Goal: Book appointment/travel/reservation

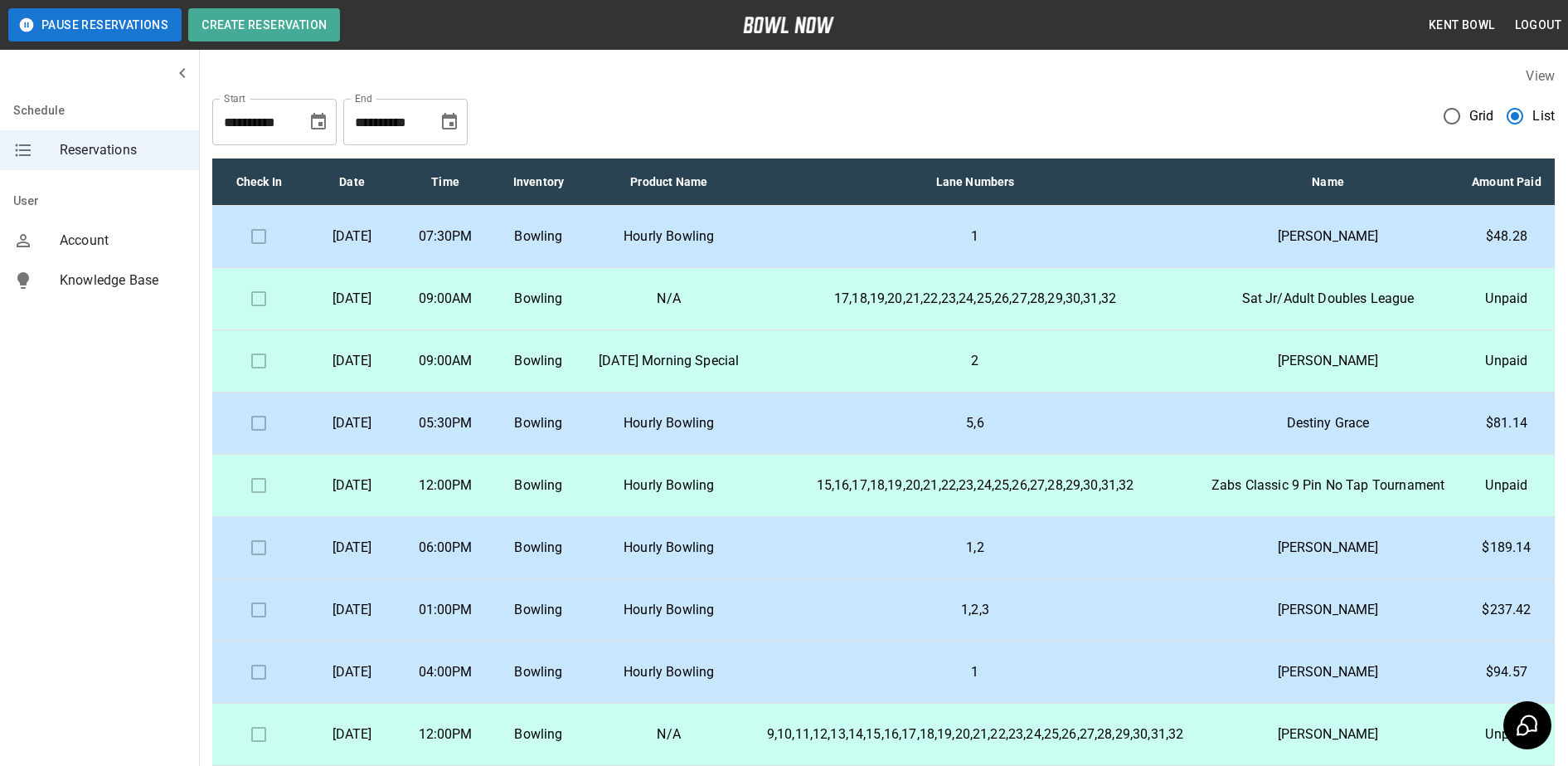
click at [696, 246] on p "Hourly Bowling" at bounding box center [670, 236] width 141 height 20
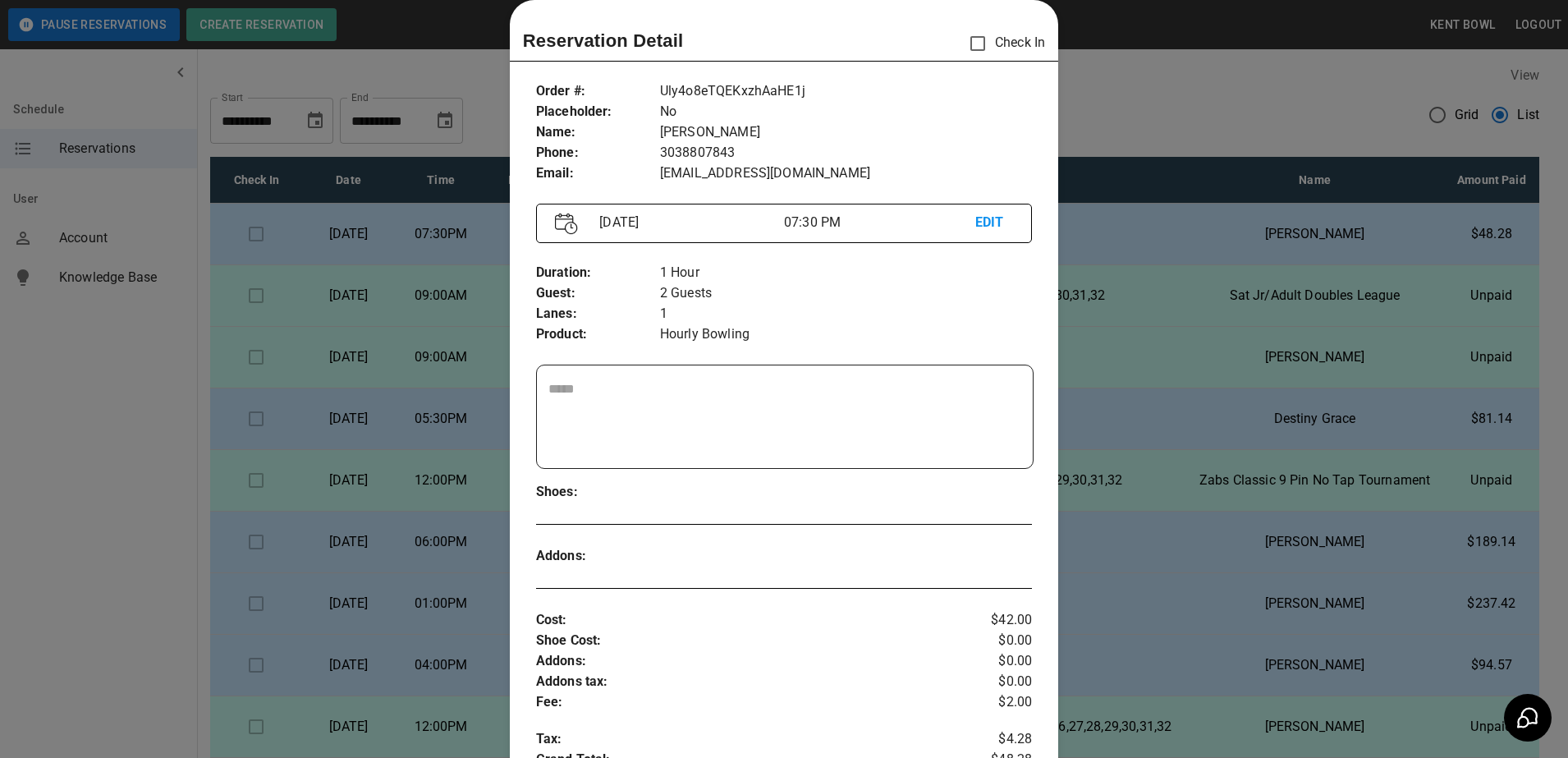
click at [65, 467] on div at bounding box center [784, 379] width 1568 height 758
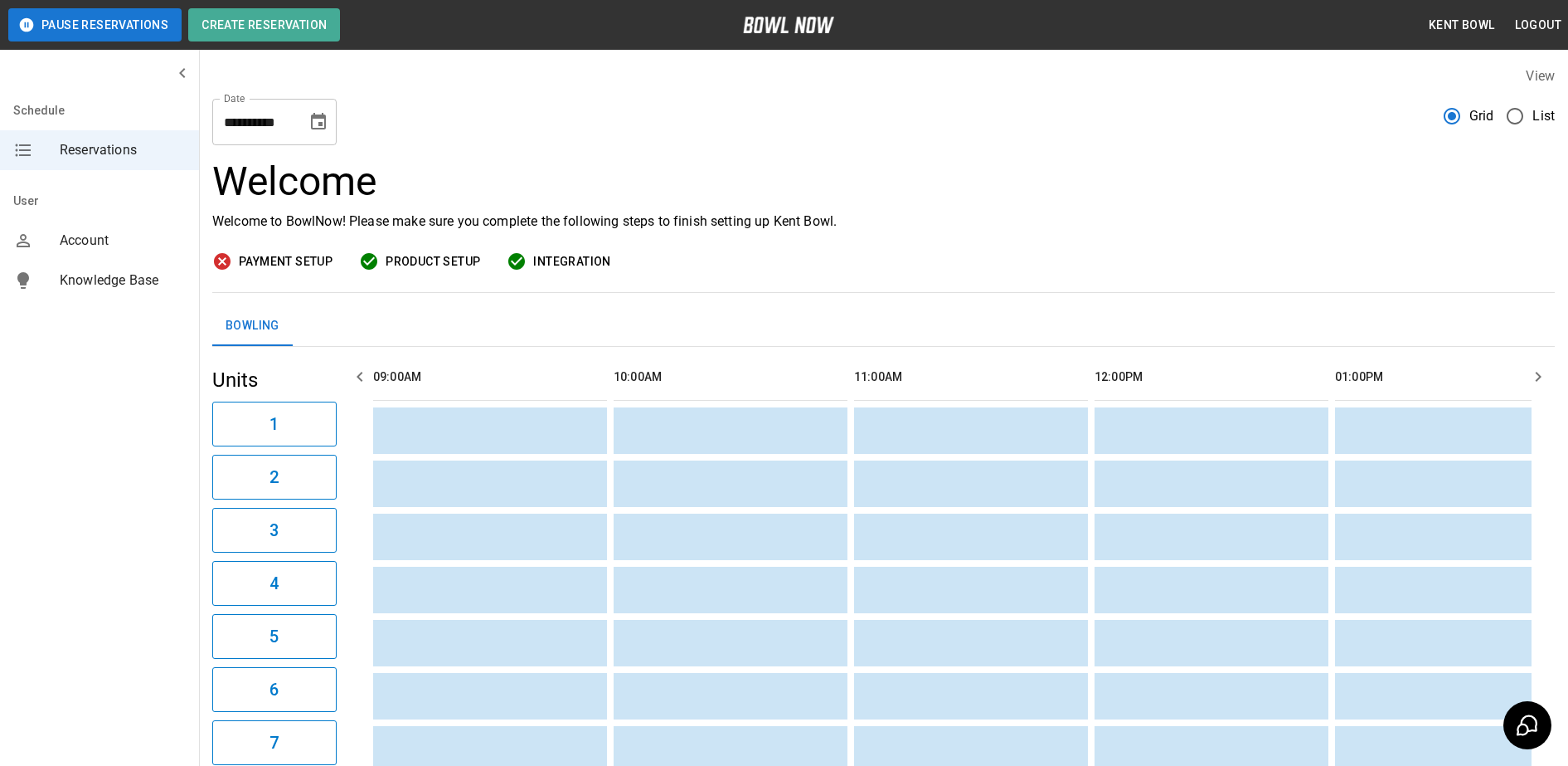
scroll to position [0, 1443]
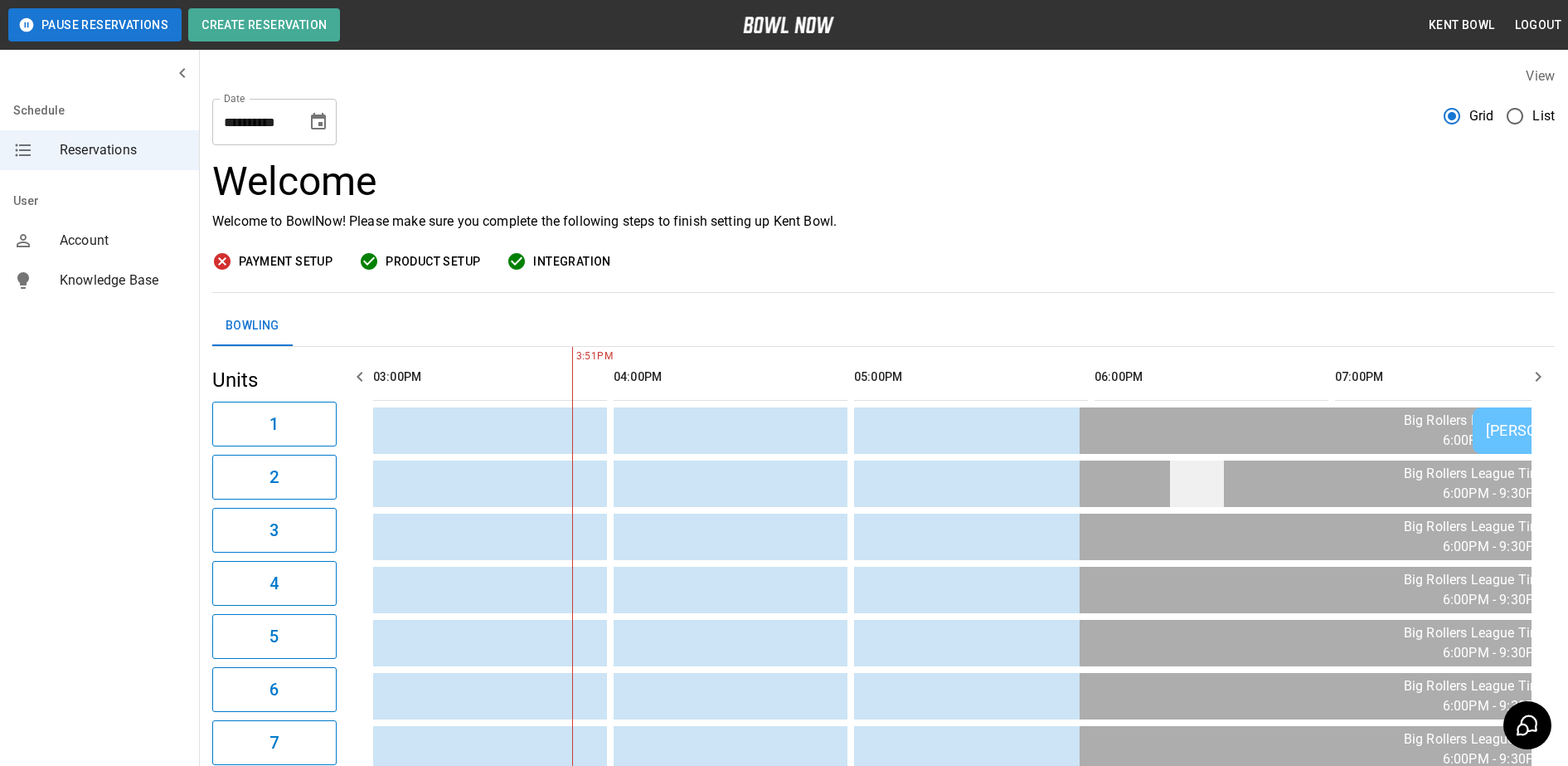
click at [1214, 490] on td "sticky table" at bounding box center [1197, 484] width 54 height 47
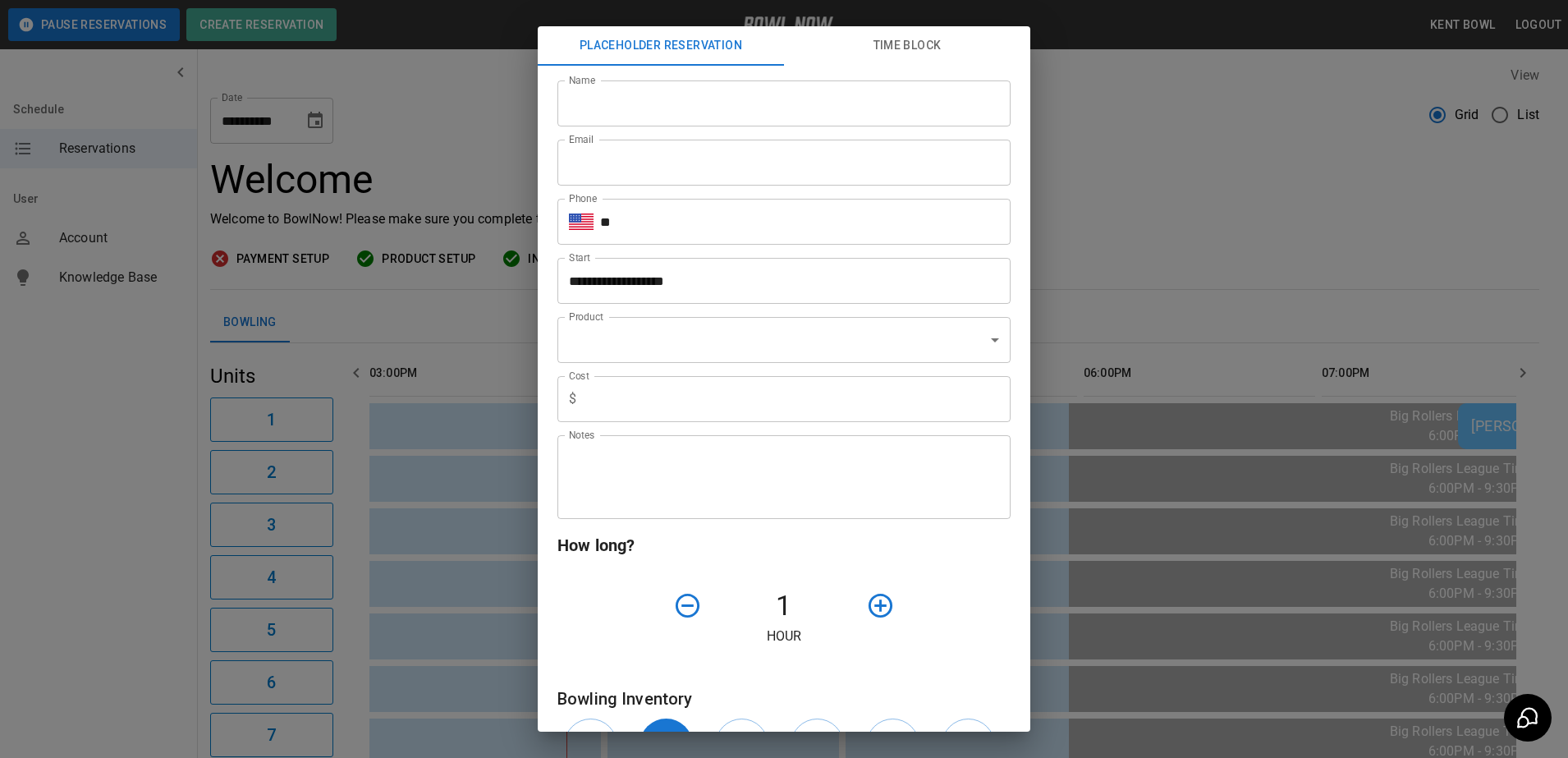
click at [1211, 282] on div "**********" at bounding box center [784, 379] width 1568 height 758
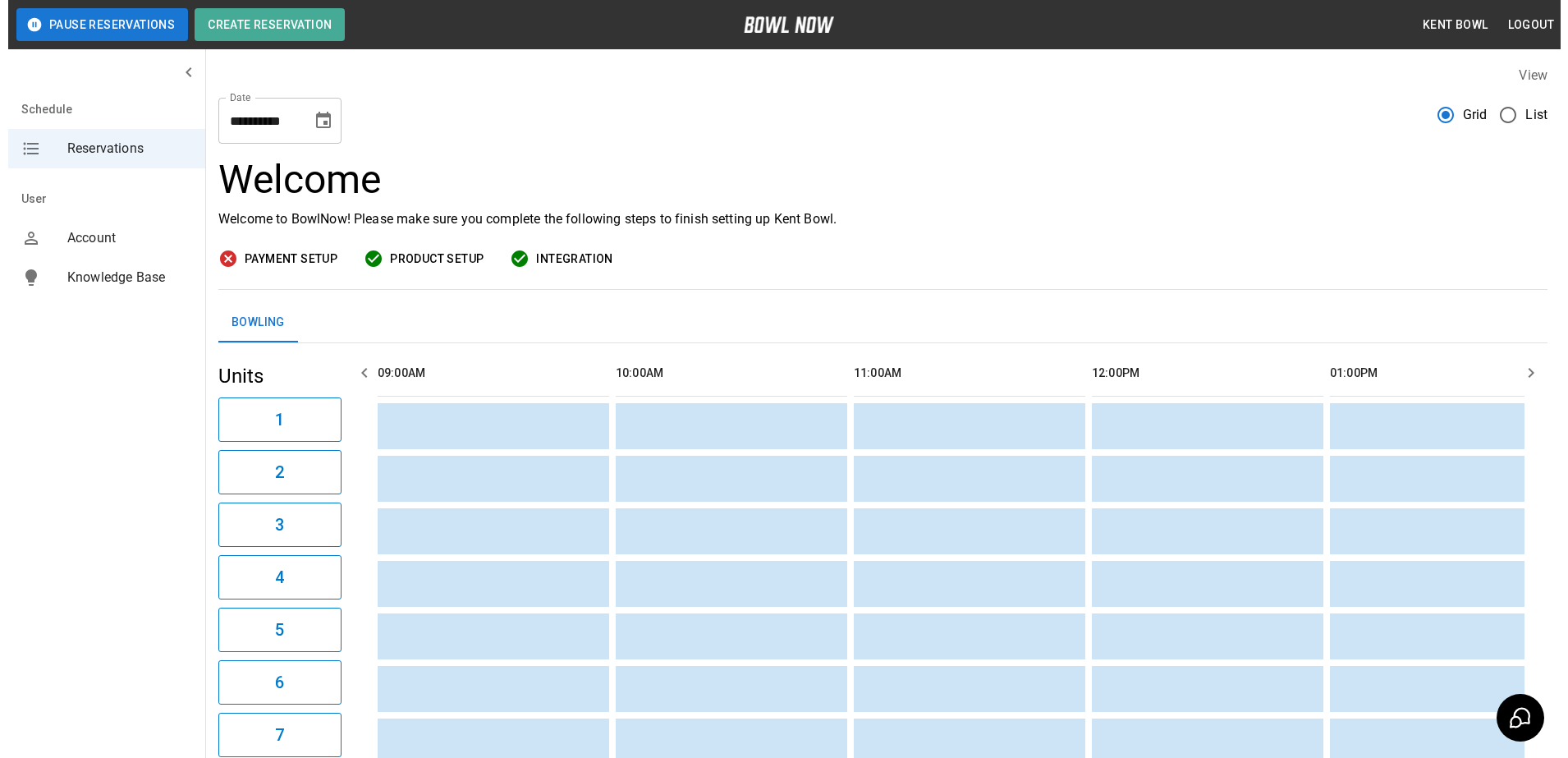
scroll to position [0, 1428]
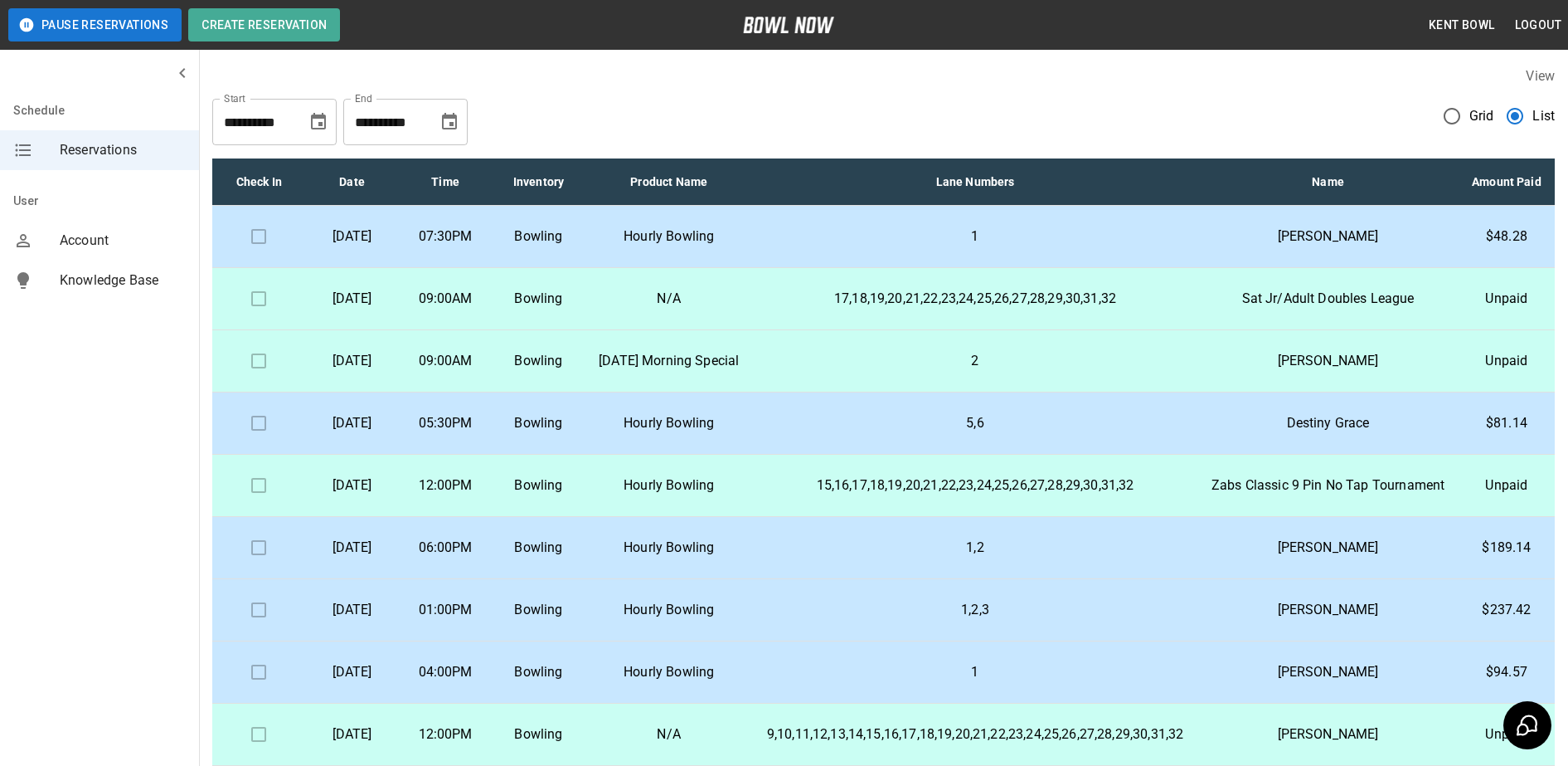
click at [572, 371] on p "Bowling" at bounding box center [538, 361] width 66 height 20
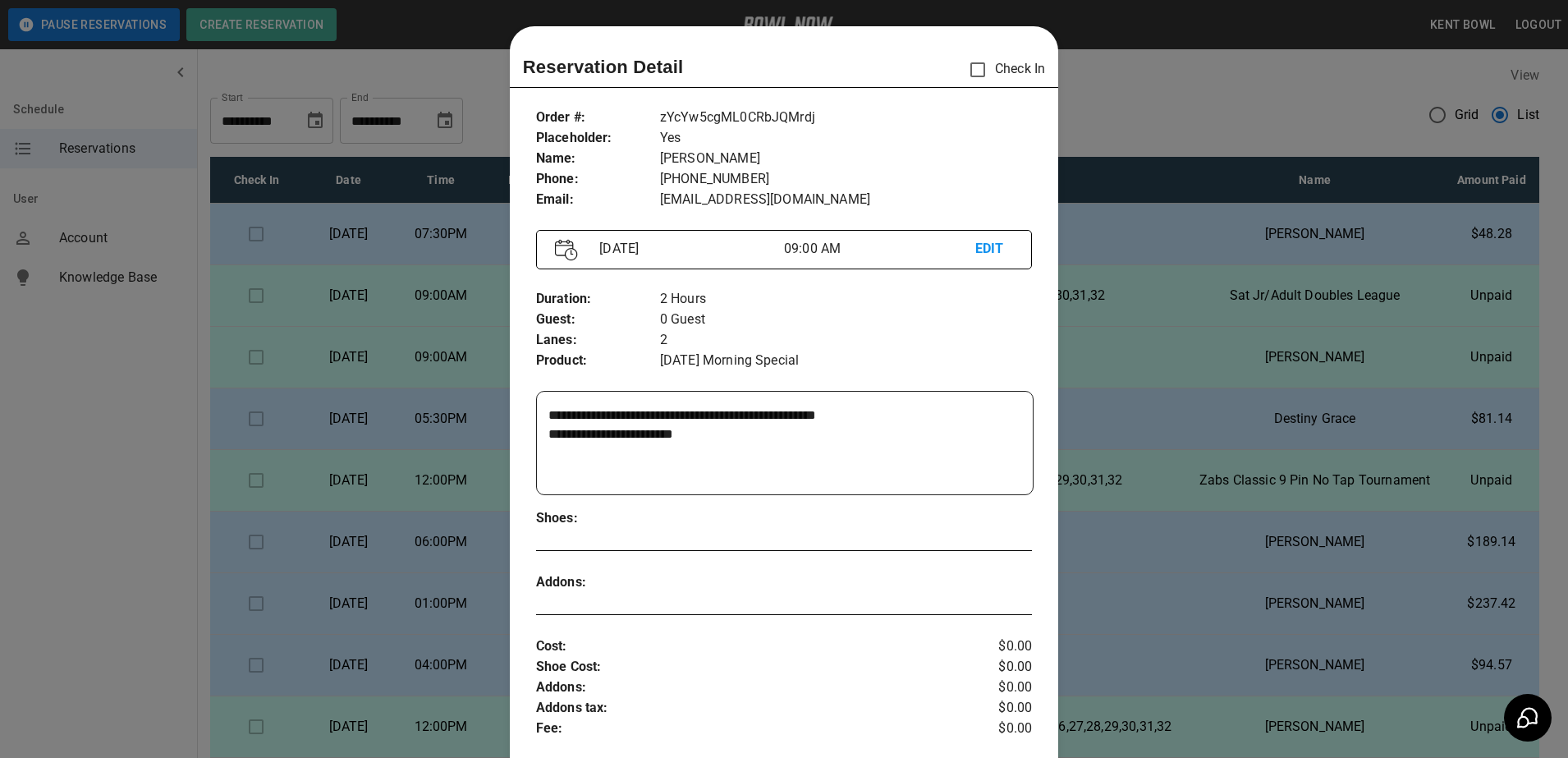
scroll to position [26, 0]
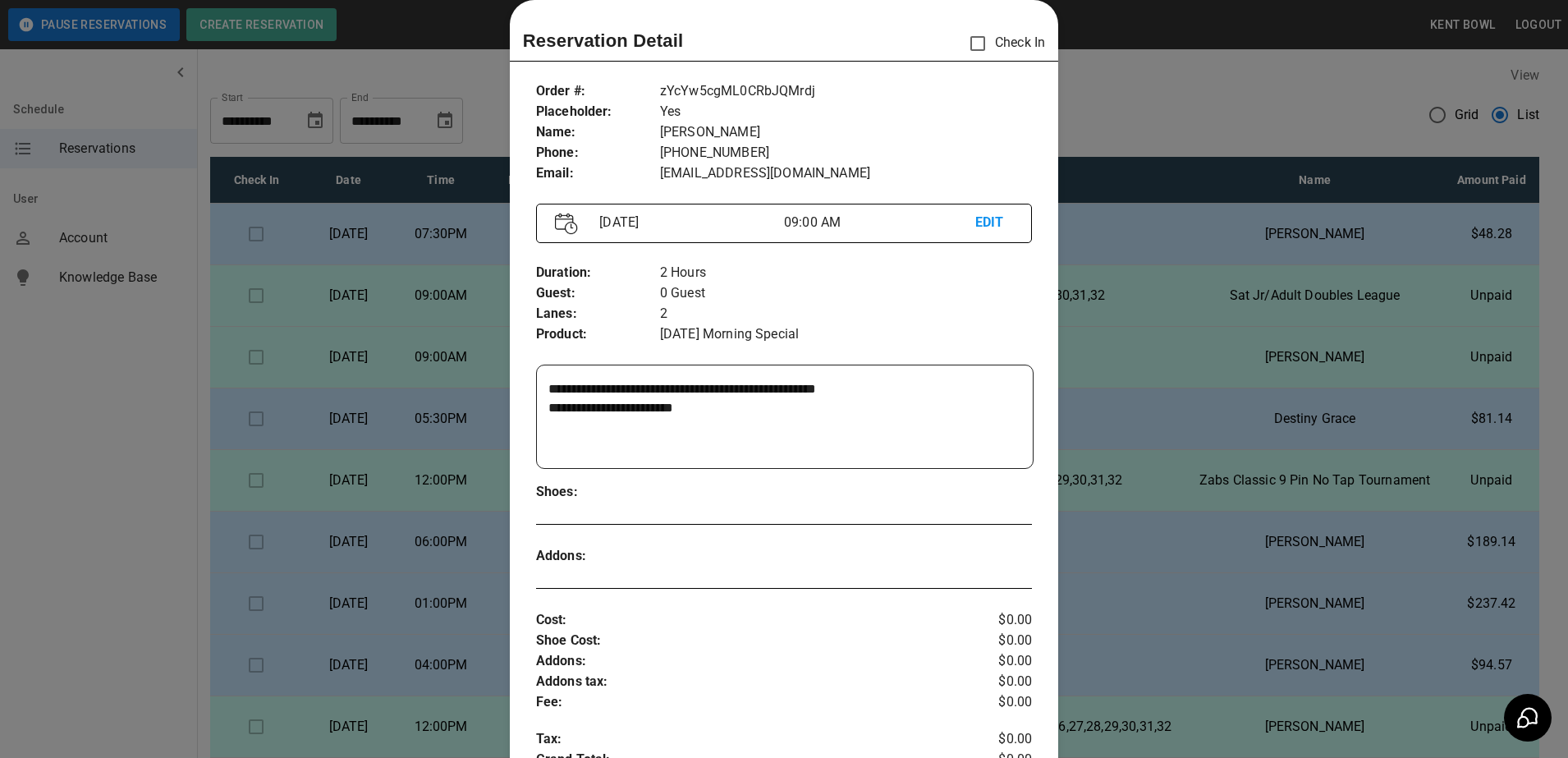
click at [33, 537] on div at bounding box center [784, 379] width 1568 height 758
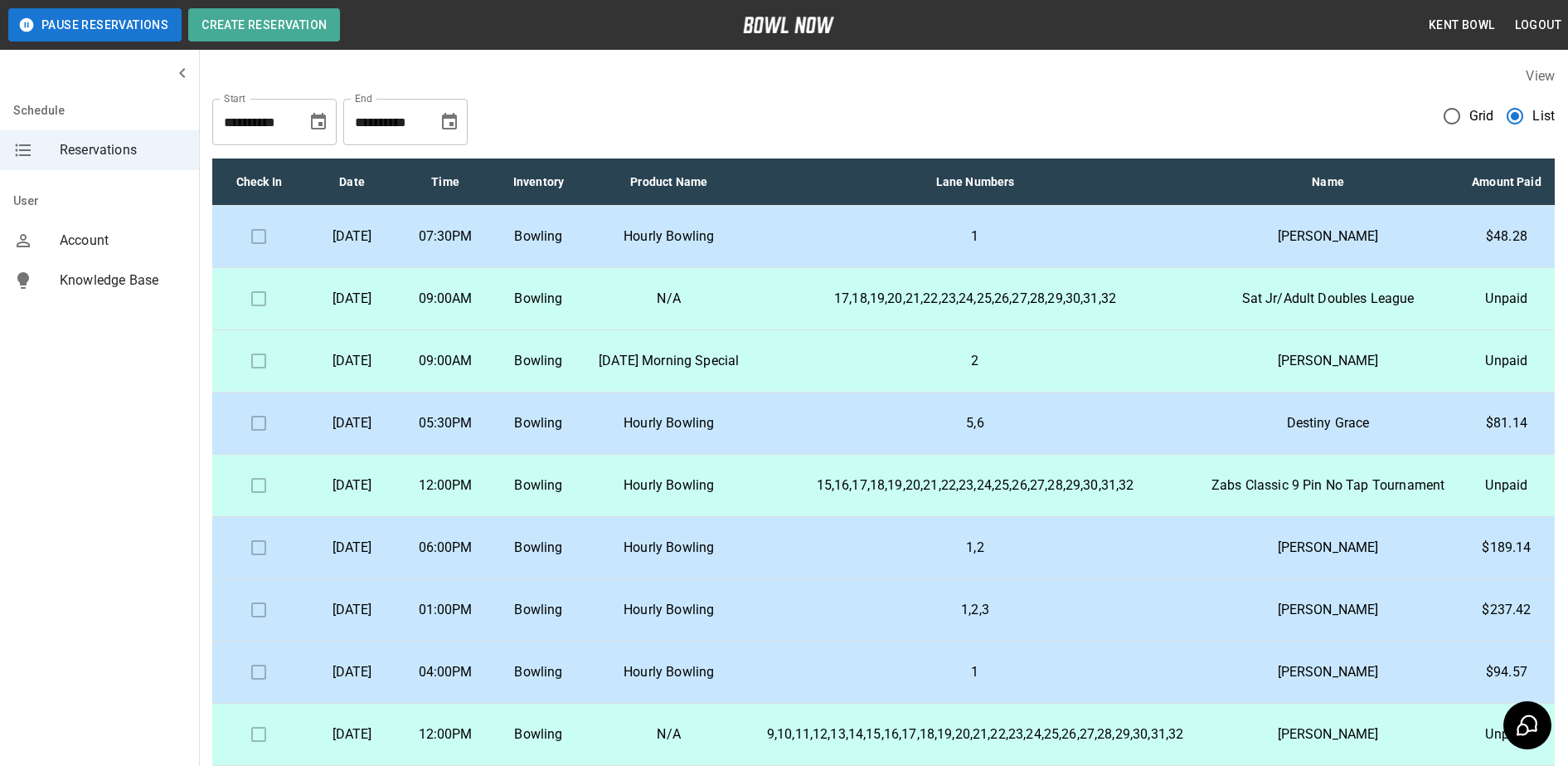
click at [374, 371] on p "[DATE]" at bounding box center [352, 361] width 66 height 20
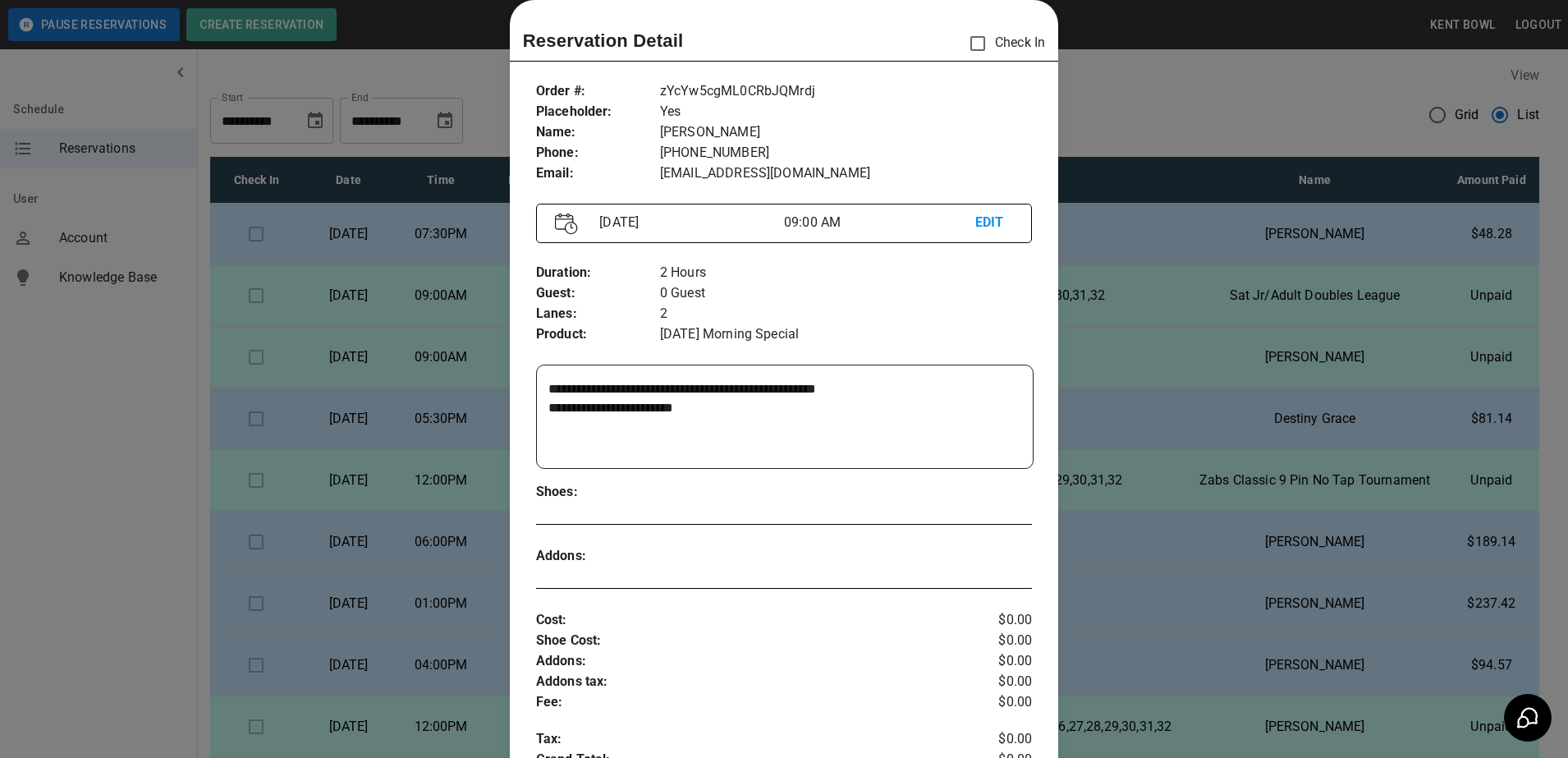
click at [73, 454] on div at bounding box center [784, 379] width 1568 height 758
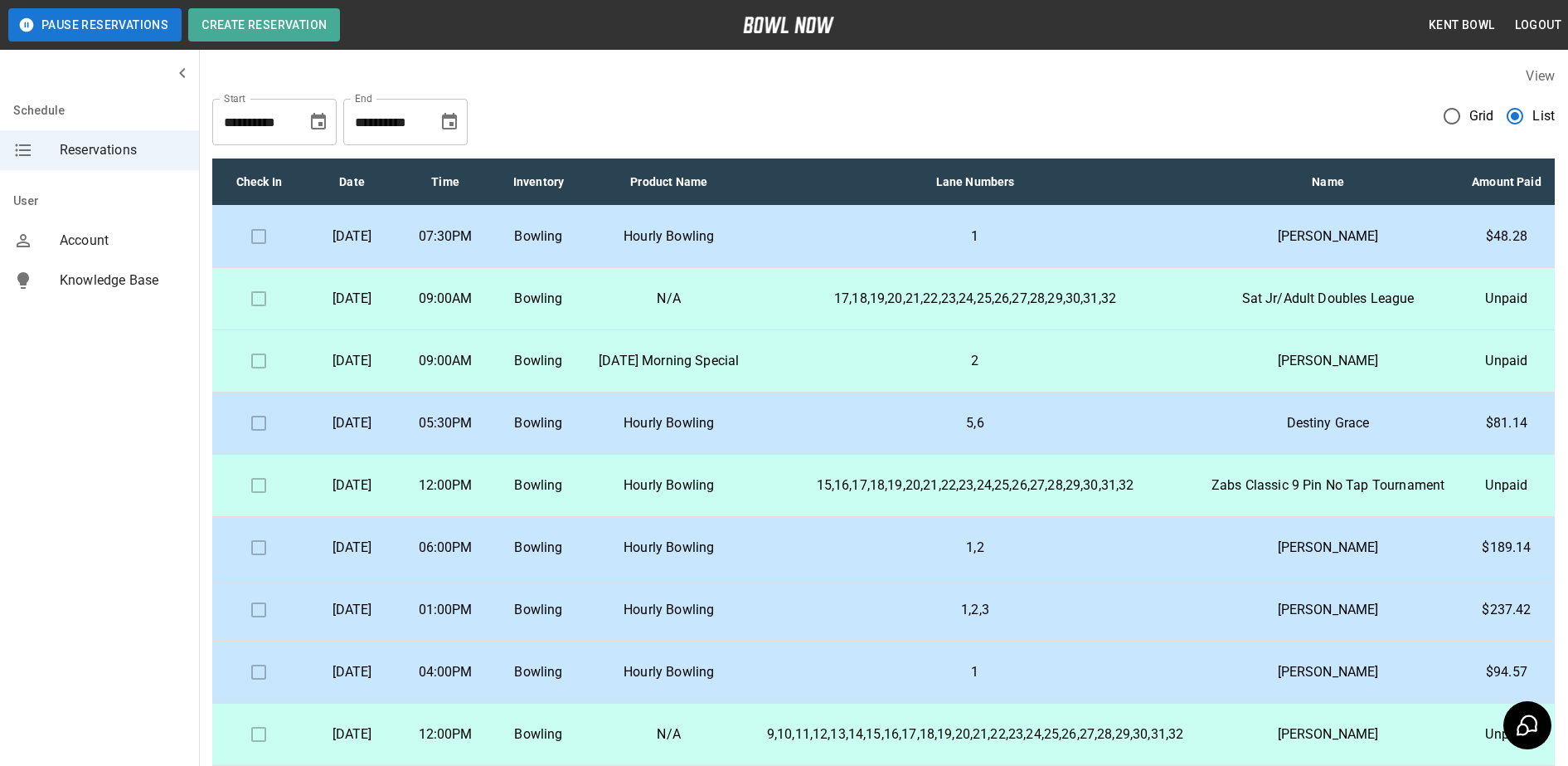
click at [372, 557] on p "[DATE]" at bounding box center [352, 548] width 66 height 20
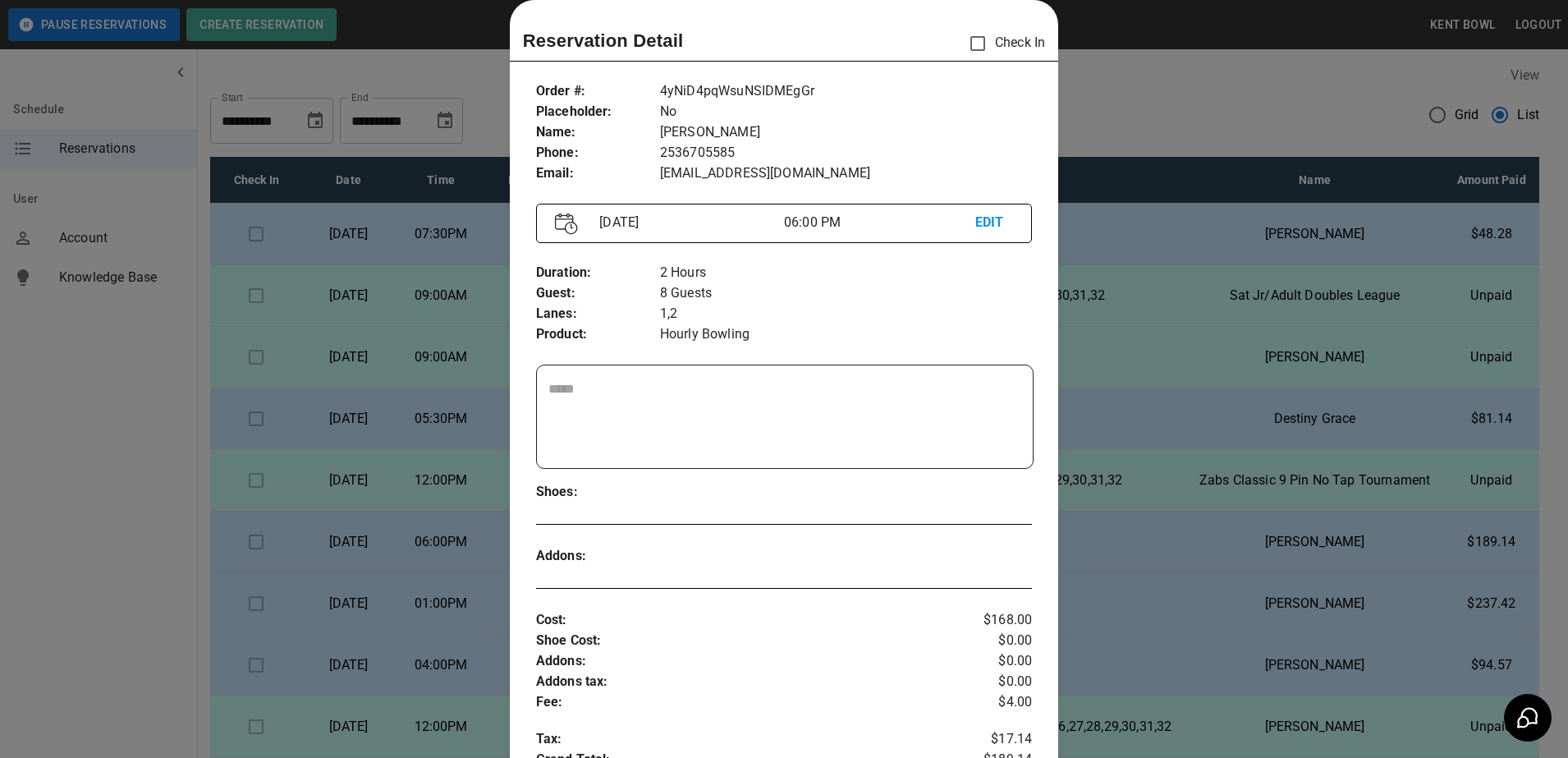
click at [63, 600] on div at bounding box center [784, 379] width 1568 height 758
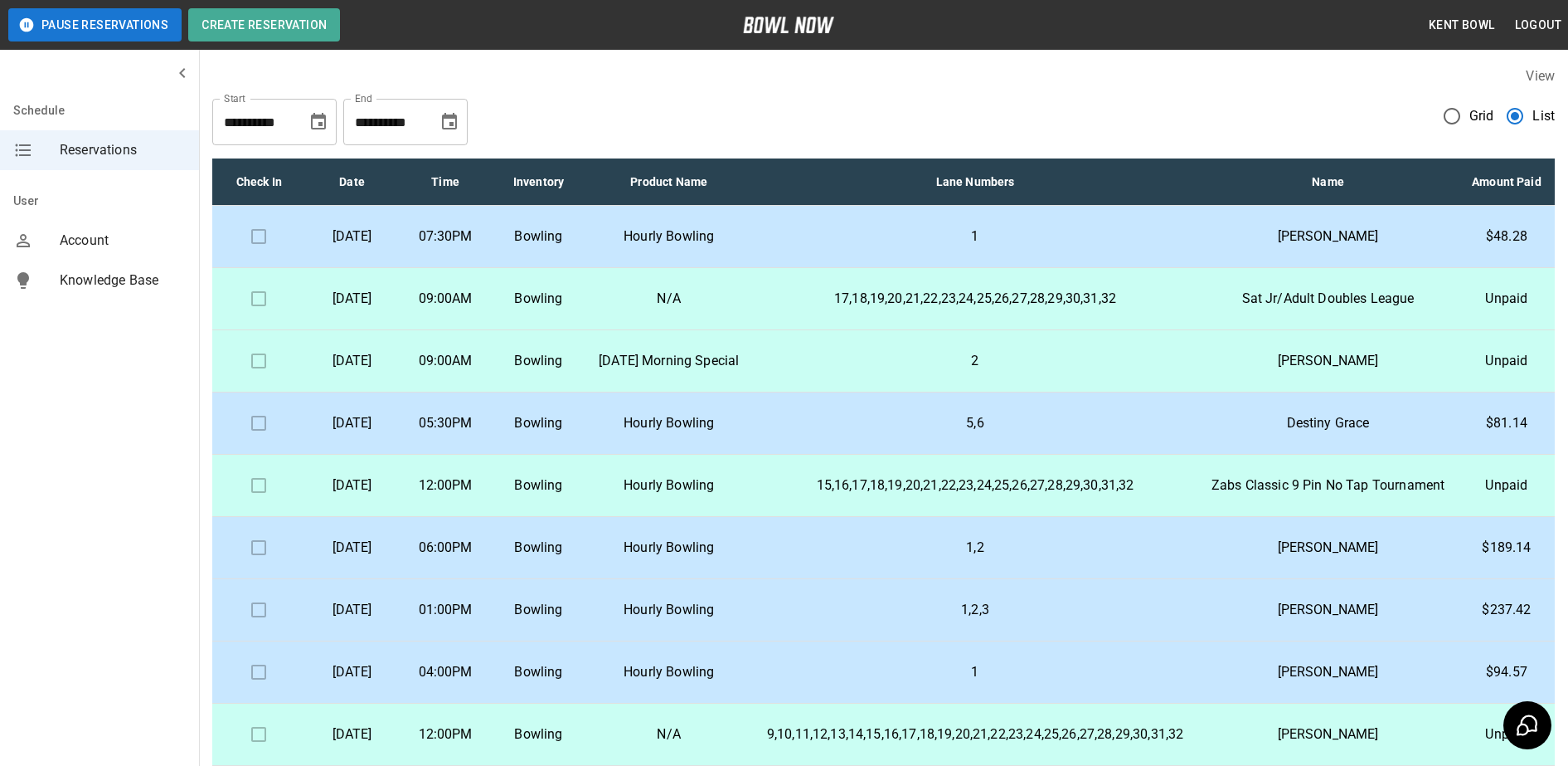
click at [553, 258] on td "Bowling" at bounding box center [538, 237] width 93 height 62
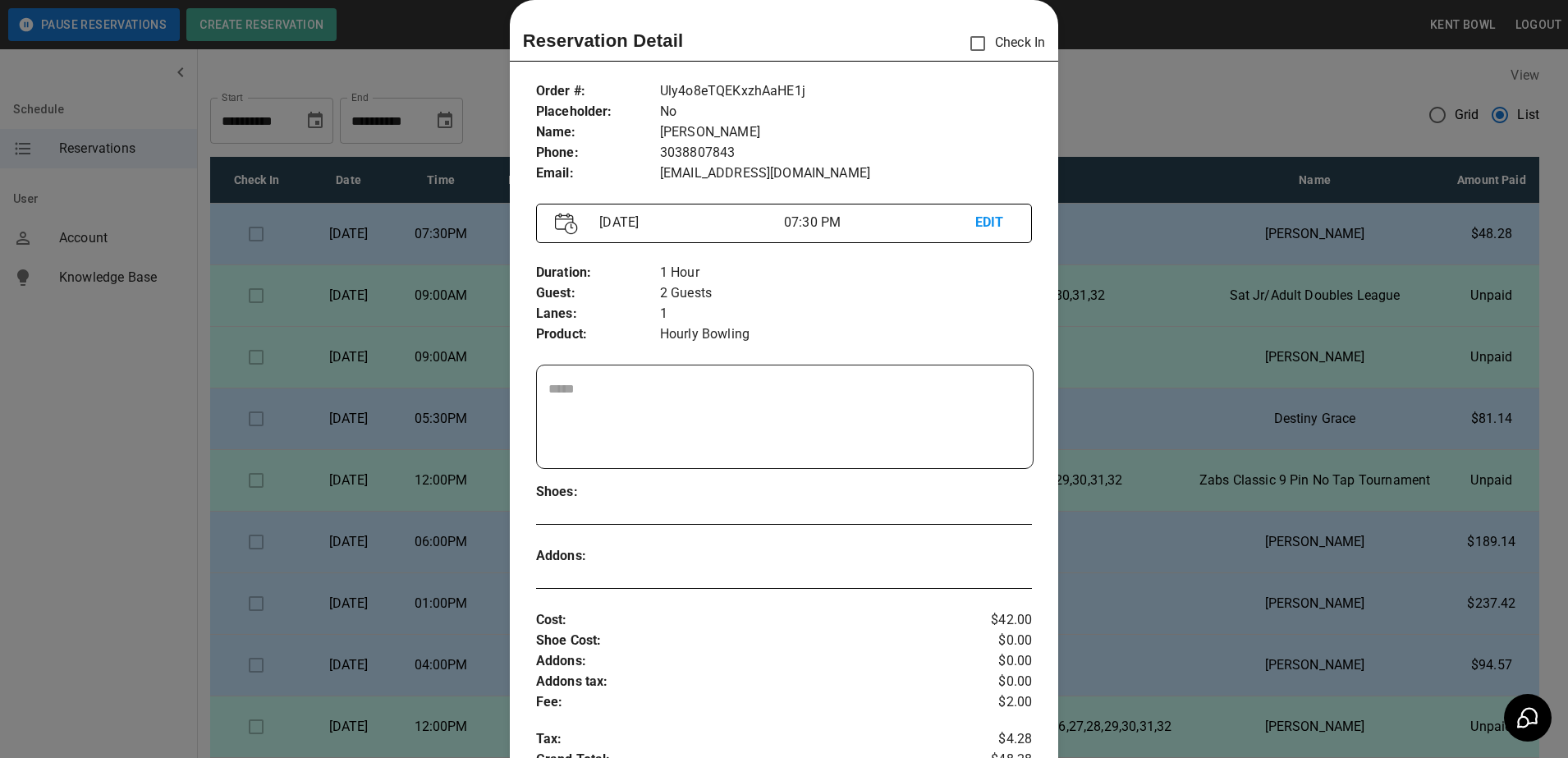
click at [72, 488] on div at bounding box center [784, 379] width 1568 height 758
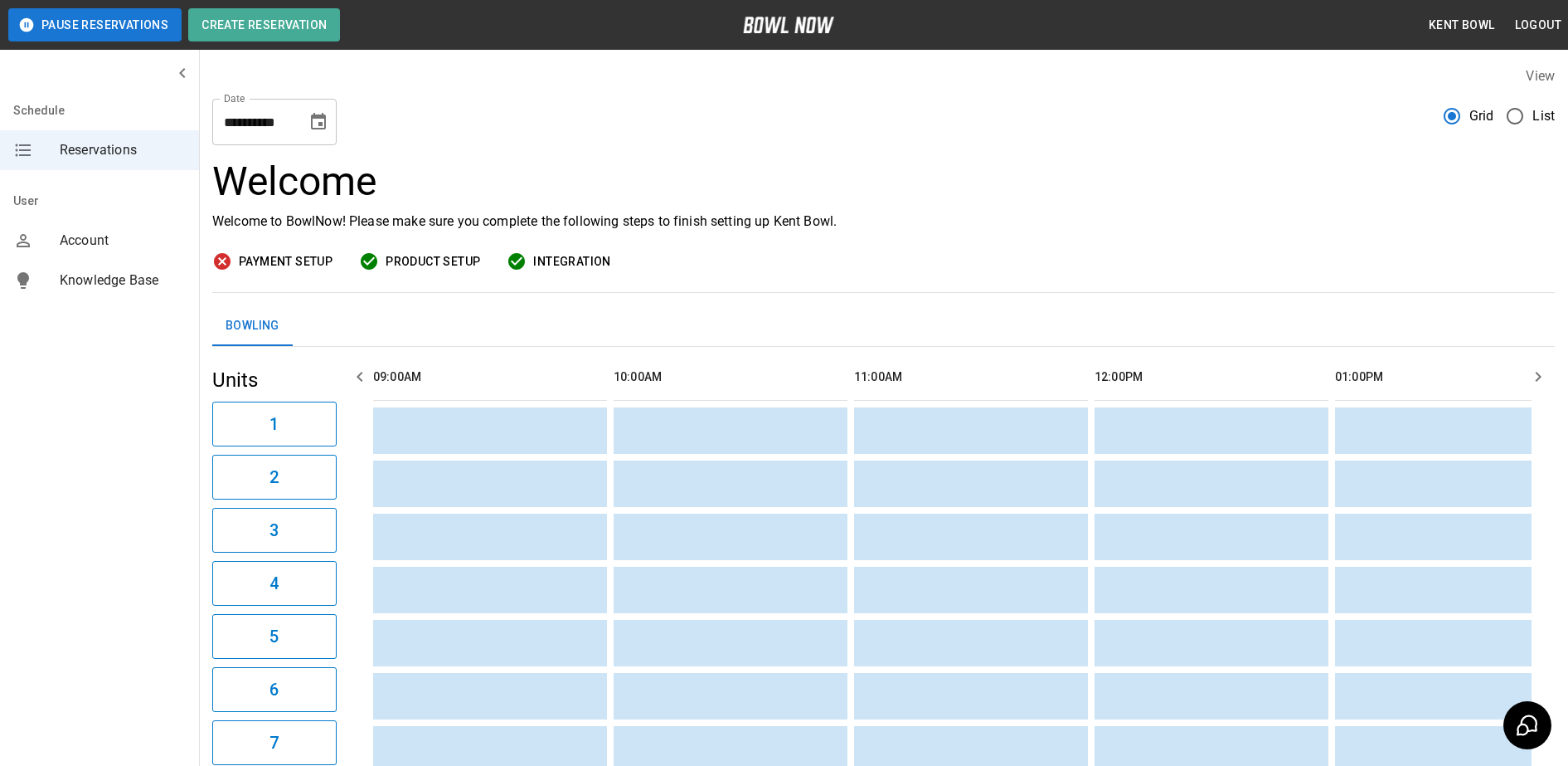
scroll to position [0, 1683]
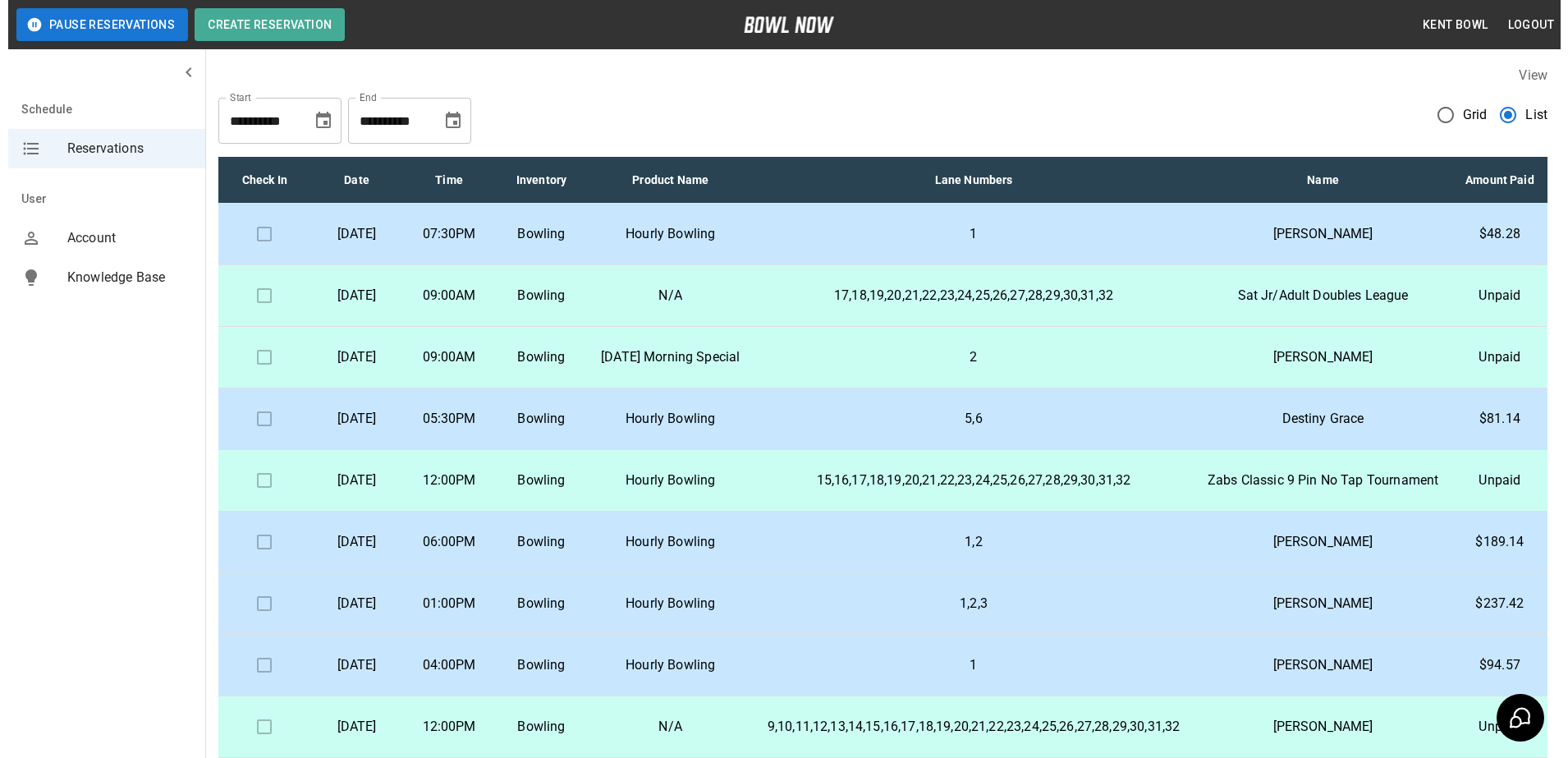
scroll to position [53, 0]
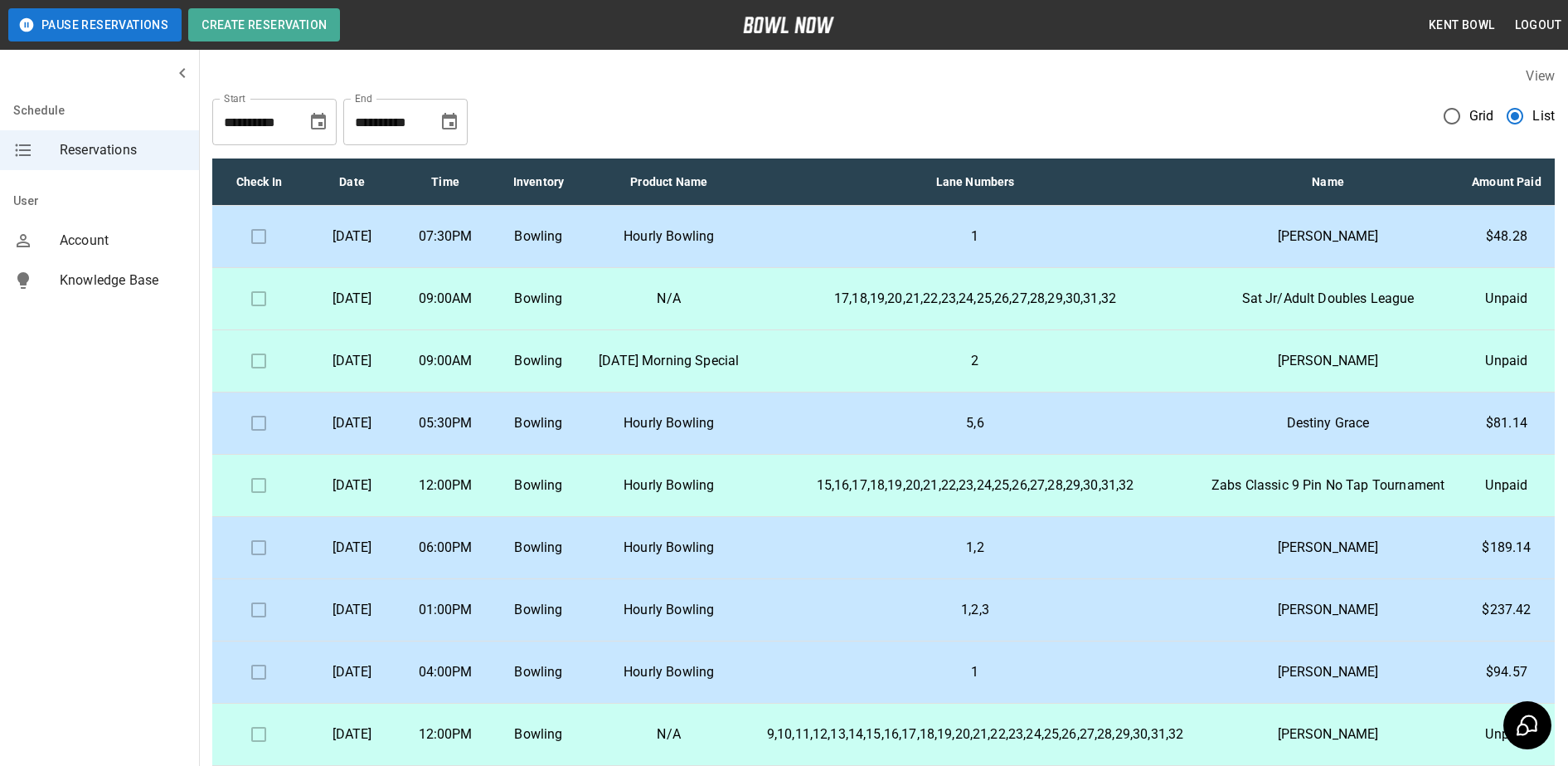
click at [681, 661] on td "Hourly Bowling" at bounding box center [669, 673] width 168 height 62
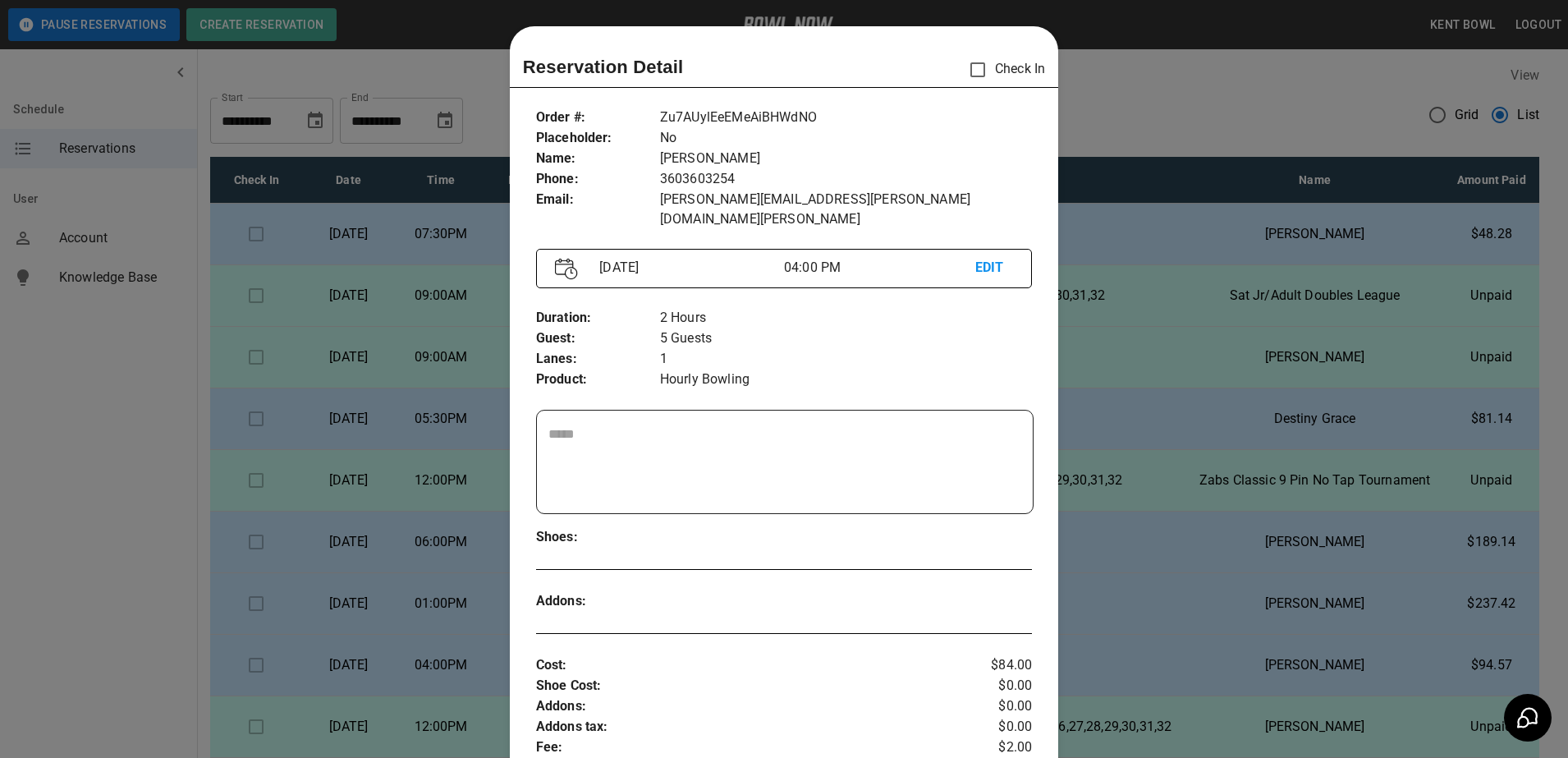
scroll to position [26, 0]
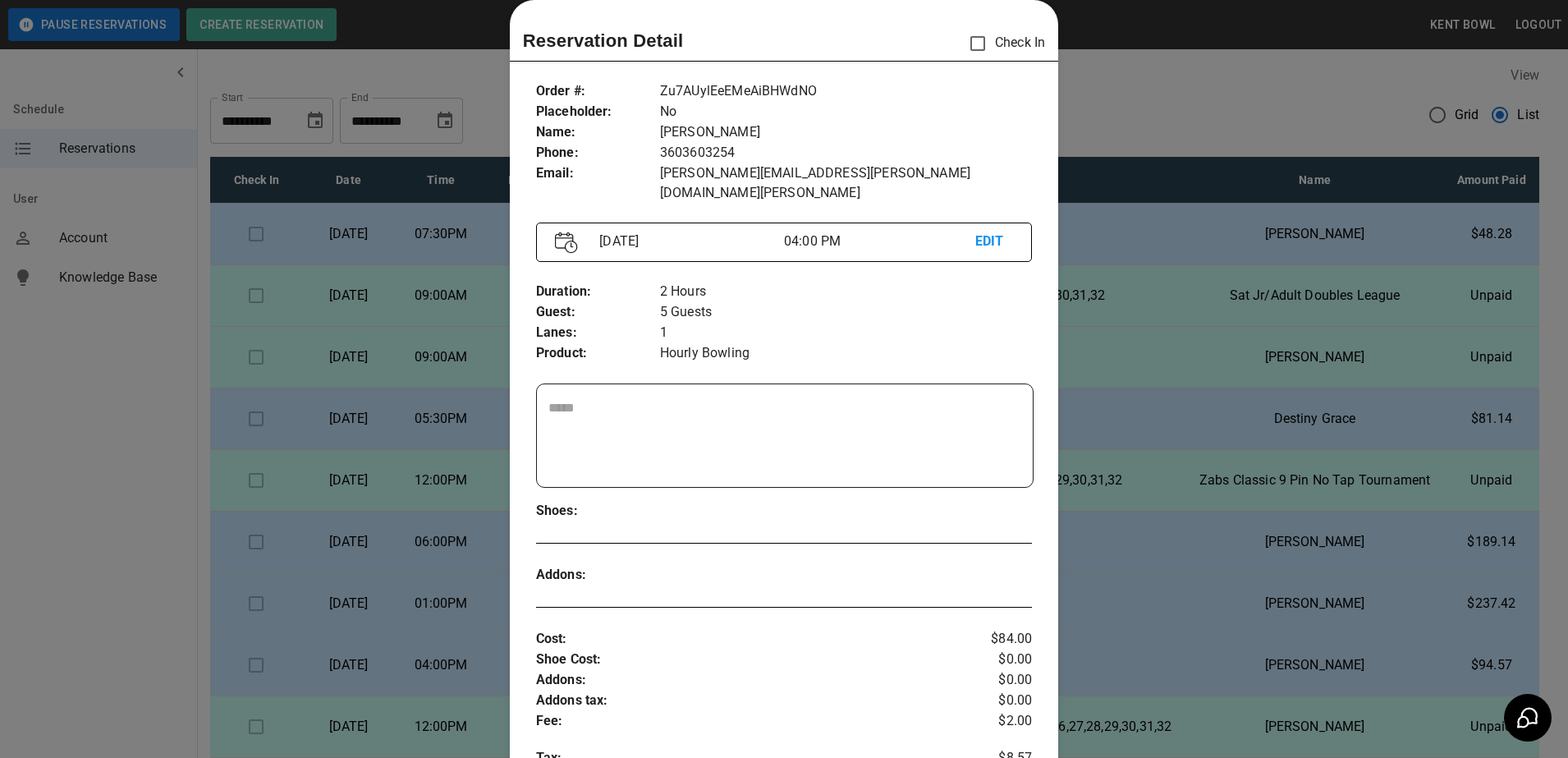
click at [101, 530] on div at bounding box center [784, 379] width 1568 height 758
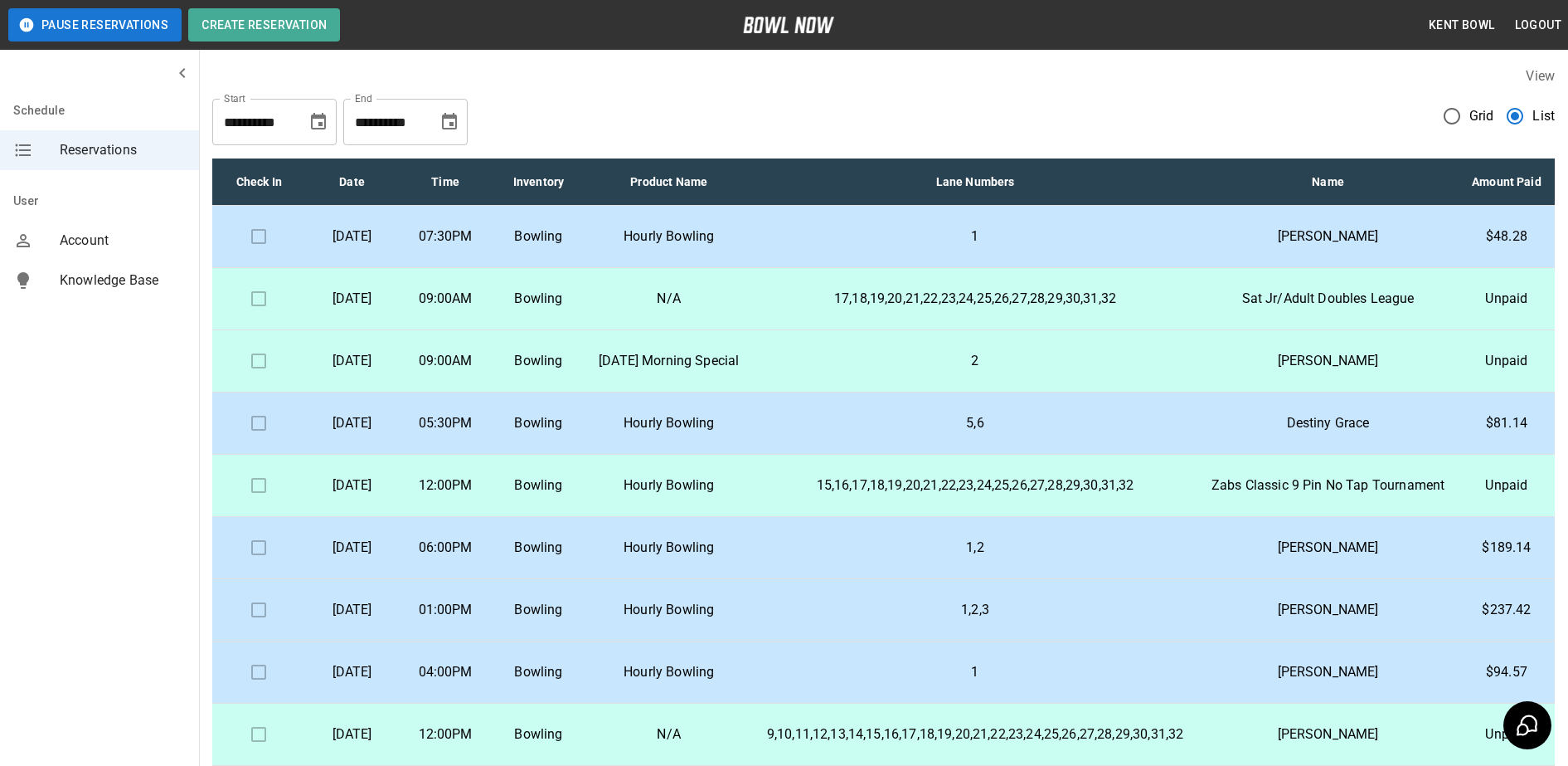
click at [740, 729] on p "N/A" at bounding box center [670, 735] width 141 height 20
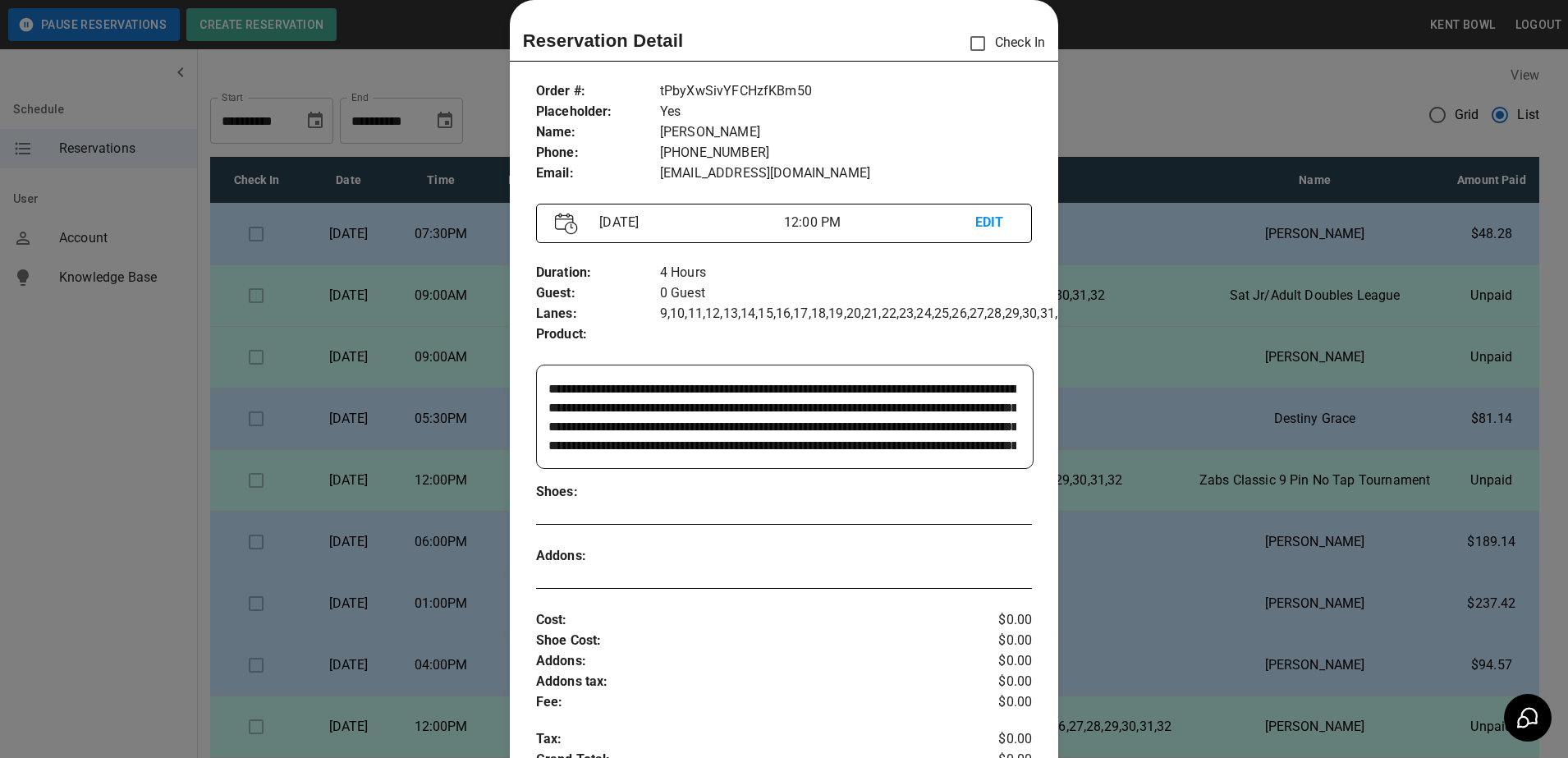
click at [88, 412] on div at bounding box center [784, 379] width 1568 height 758
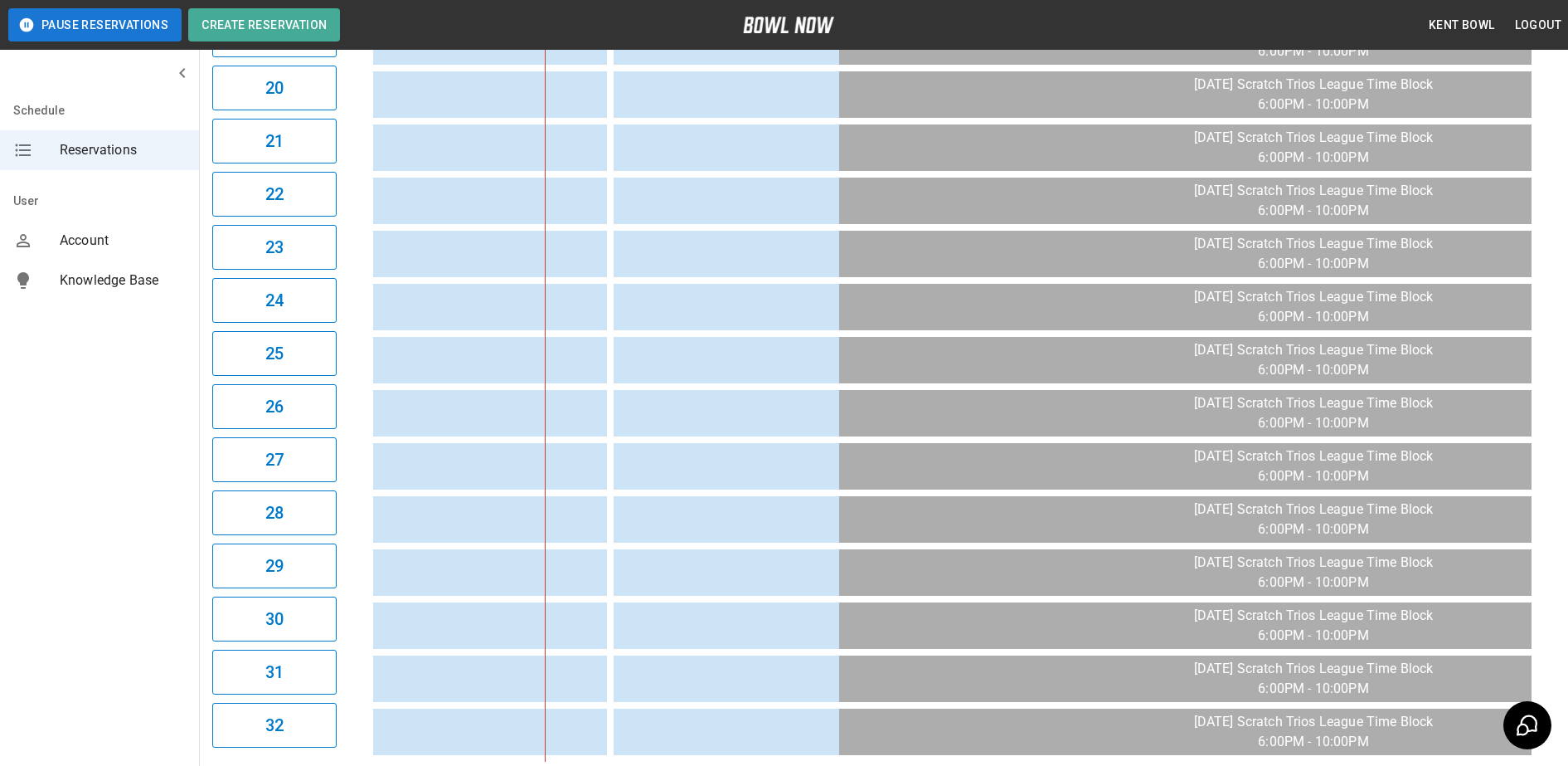
scroll to position [1460, 0]
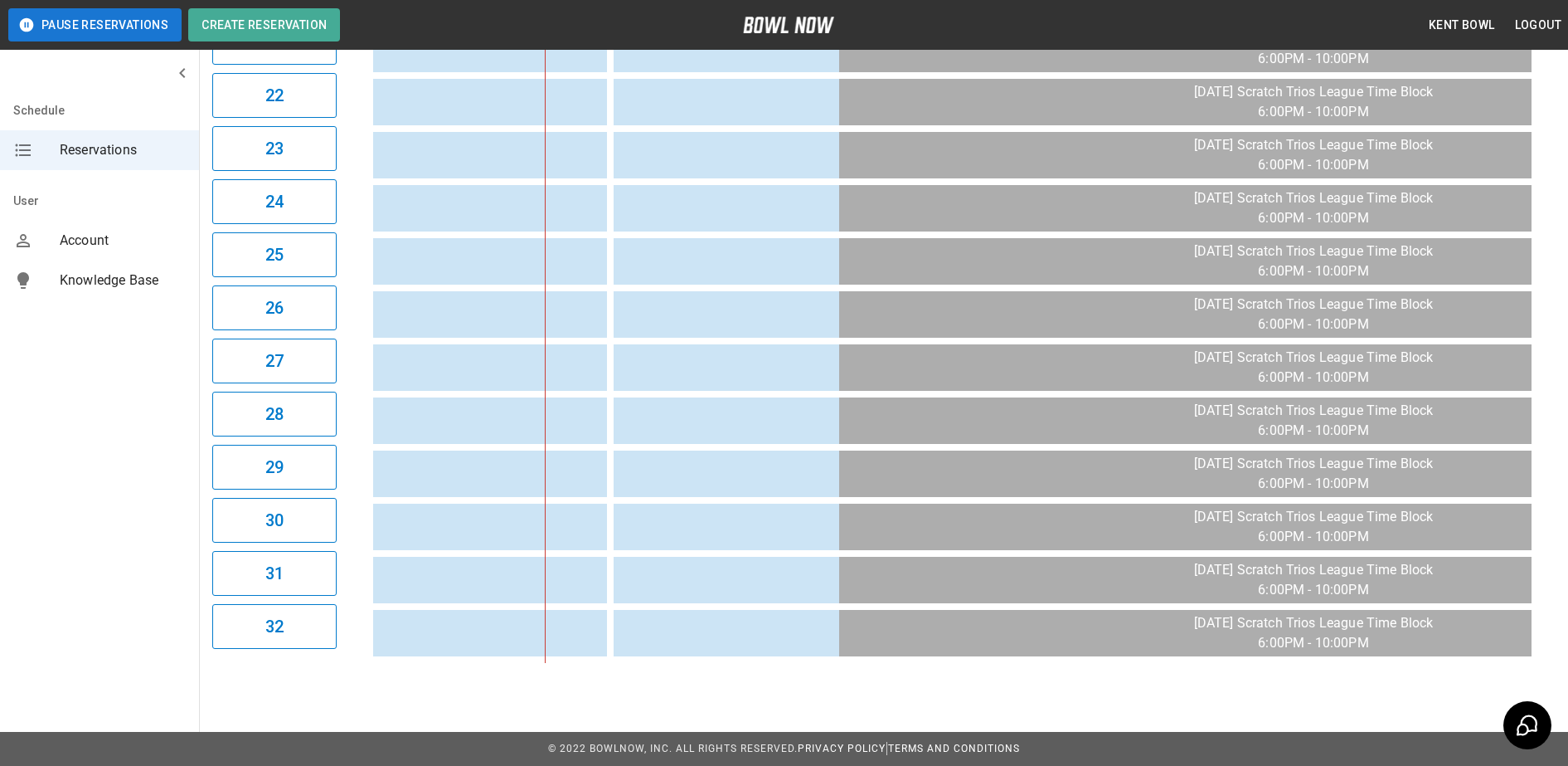
click at [1133, 610] on td "sticky table" at bounding box center [1138, 633] width 54 height 47
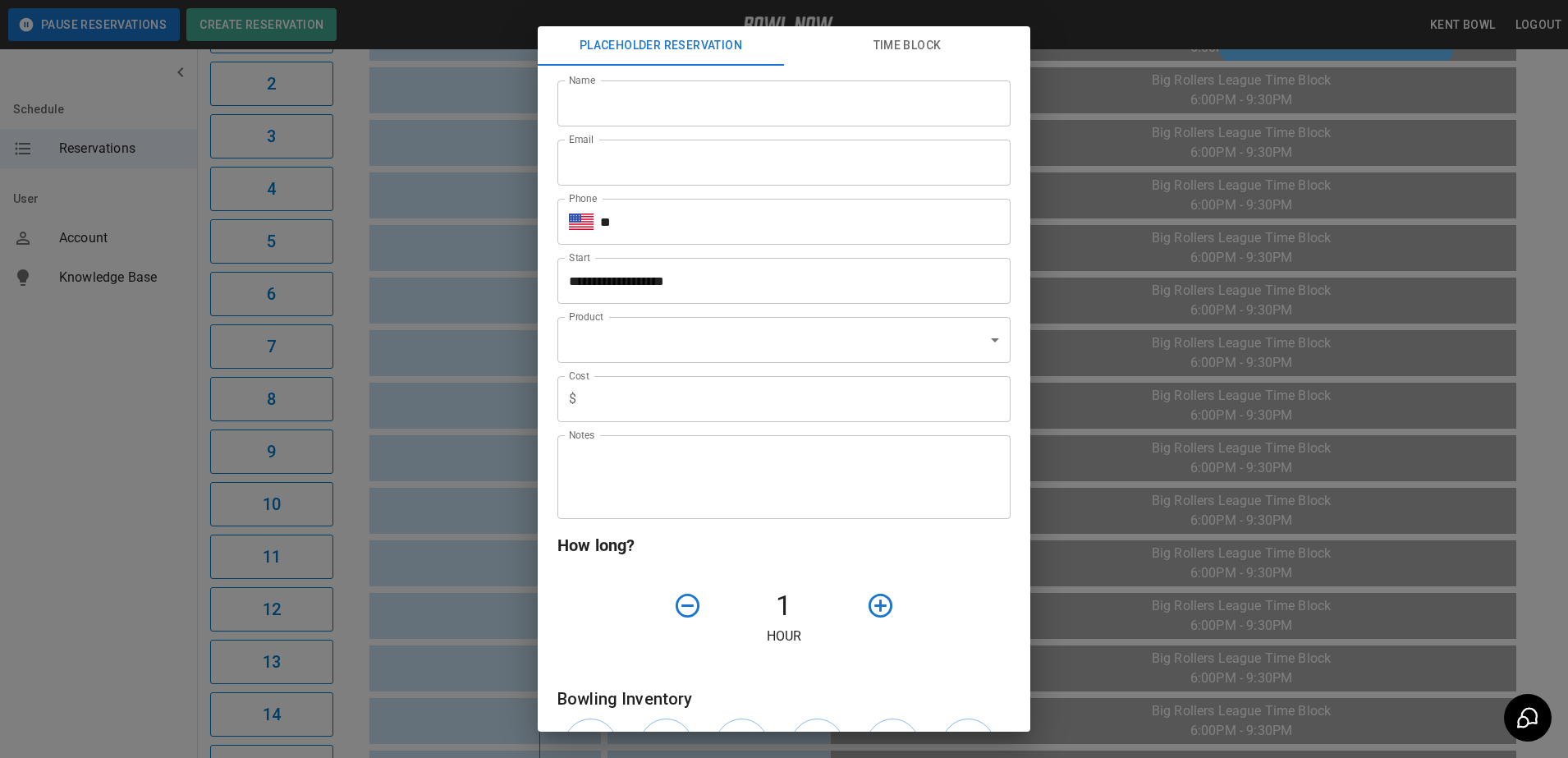
click at [82, 463] on div "**********" at bounding box center [784, 379] width 1568 height 758
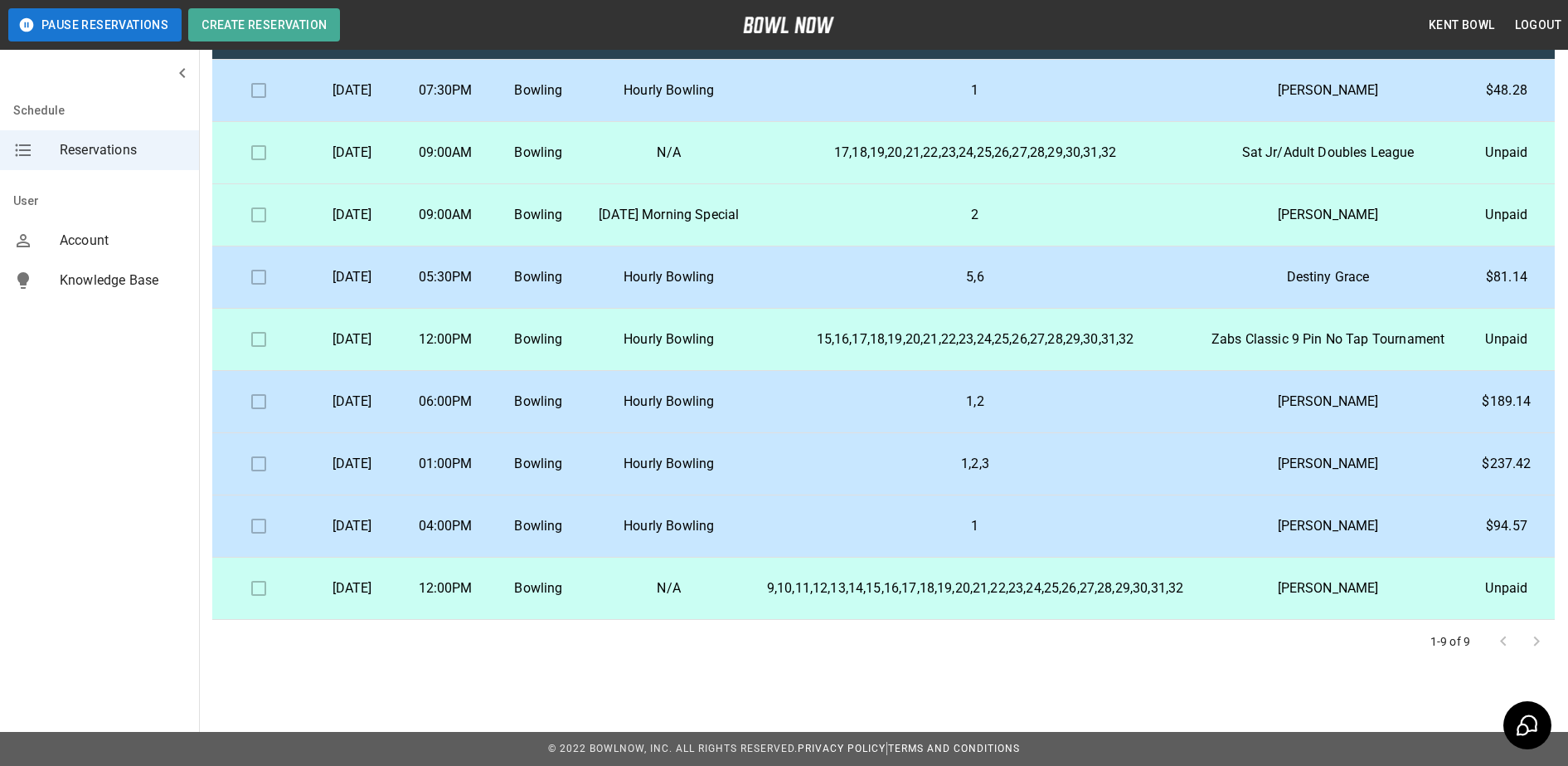
scroll to position [0, 0]
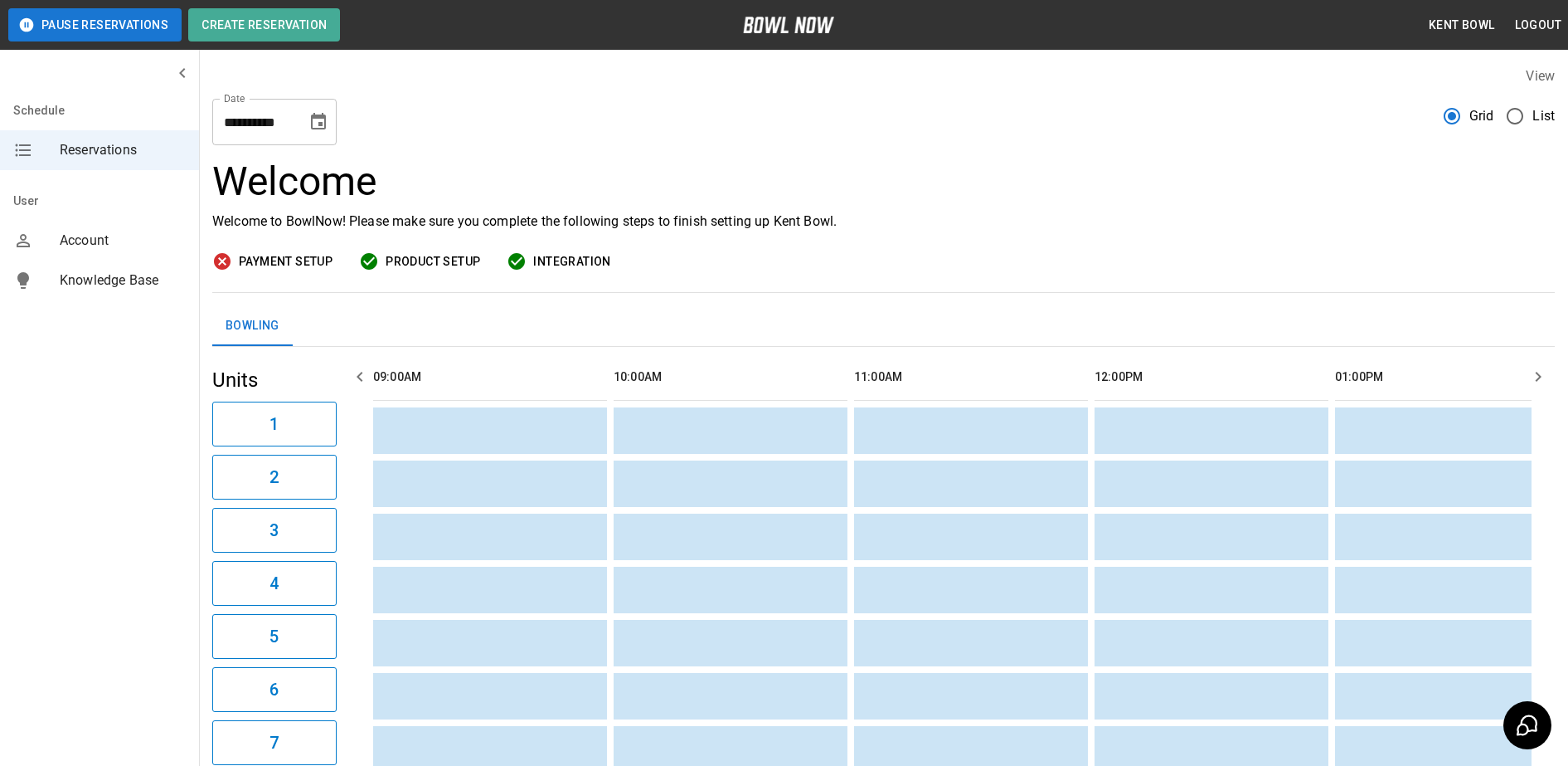
scroll to position [0, 1683]
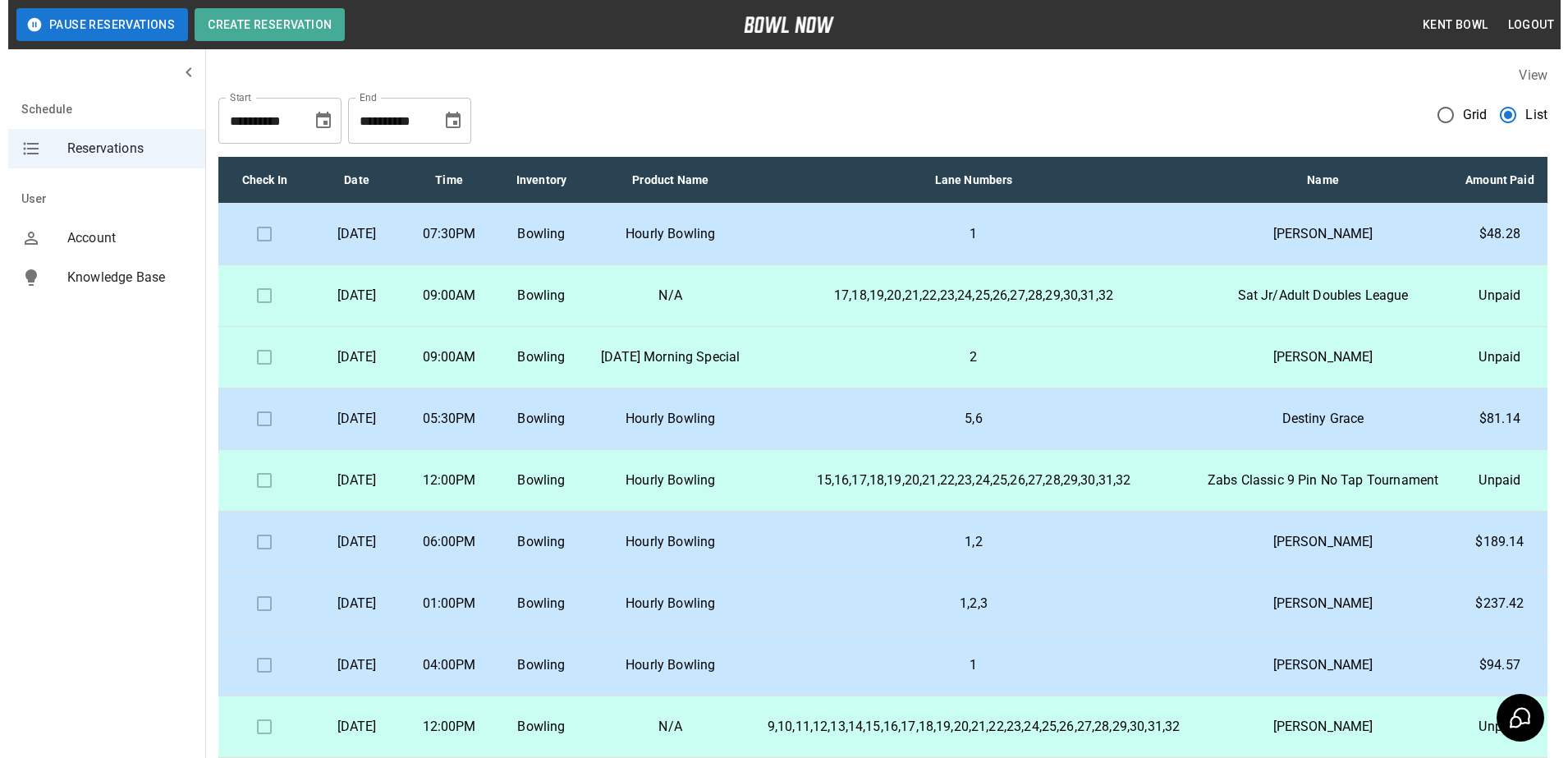
scroll to position [53, 0]
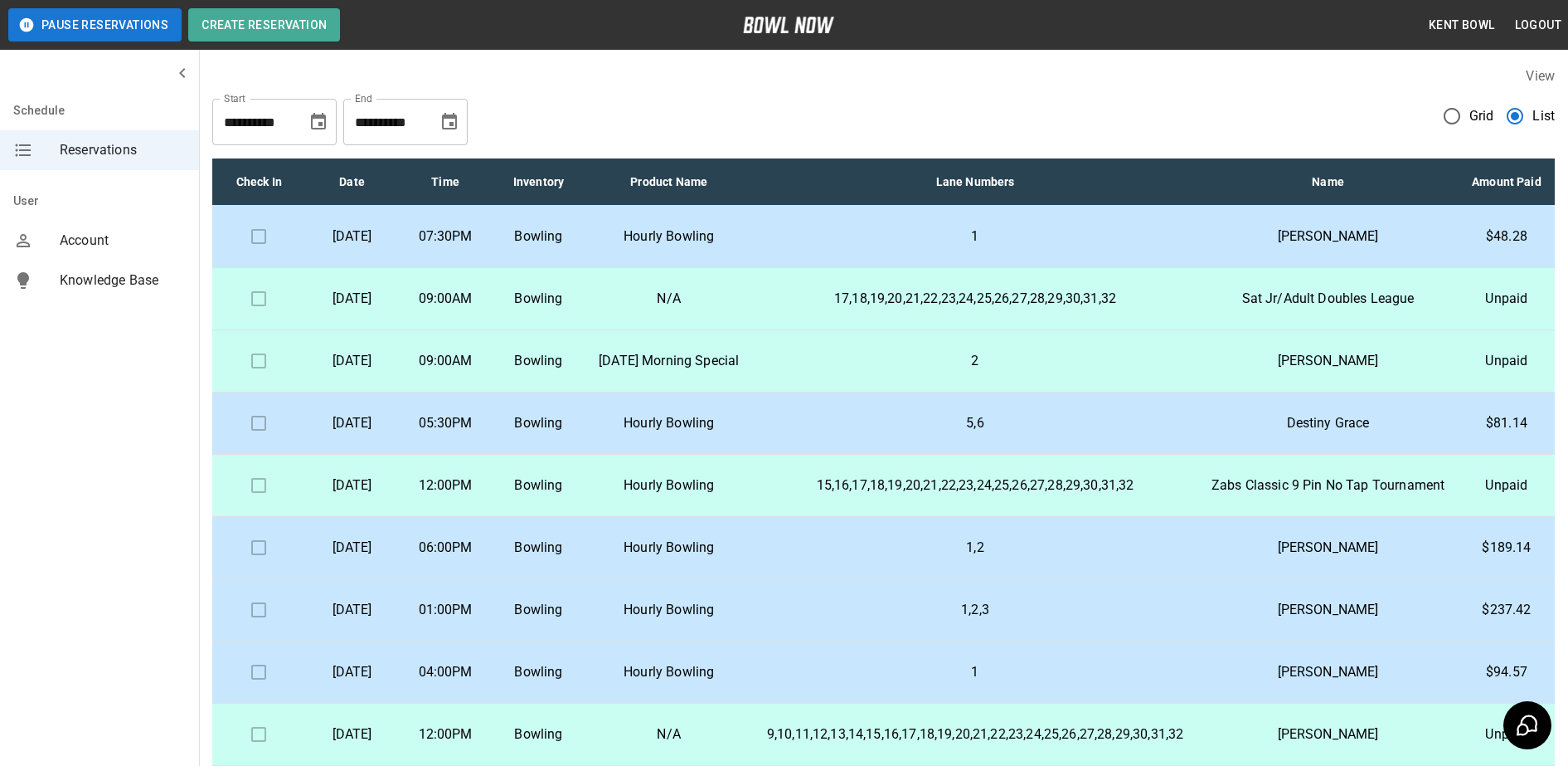
click at [384, 739] on p "[DATE]" at bounding box center [352, 735] width 66 height 20
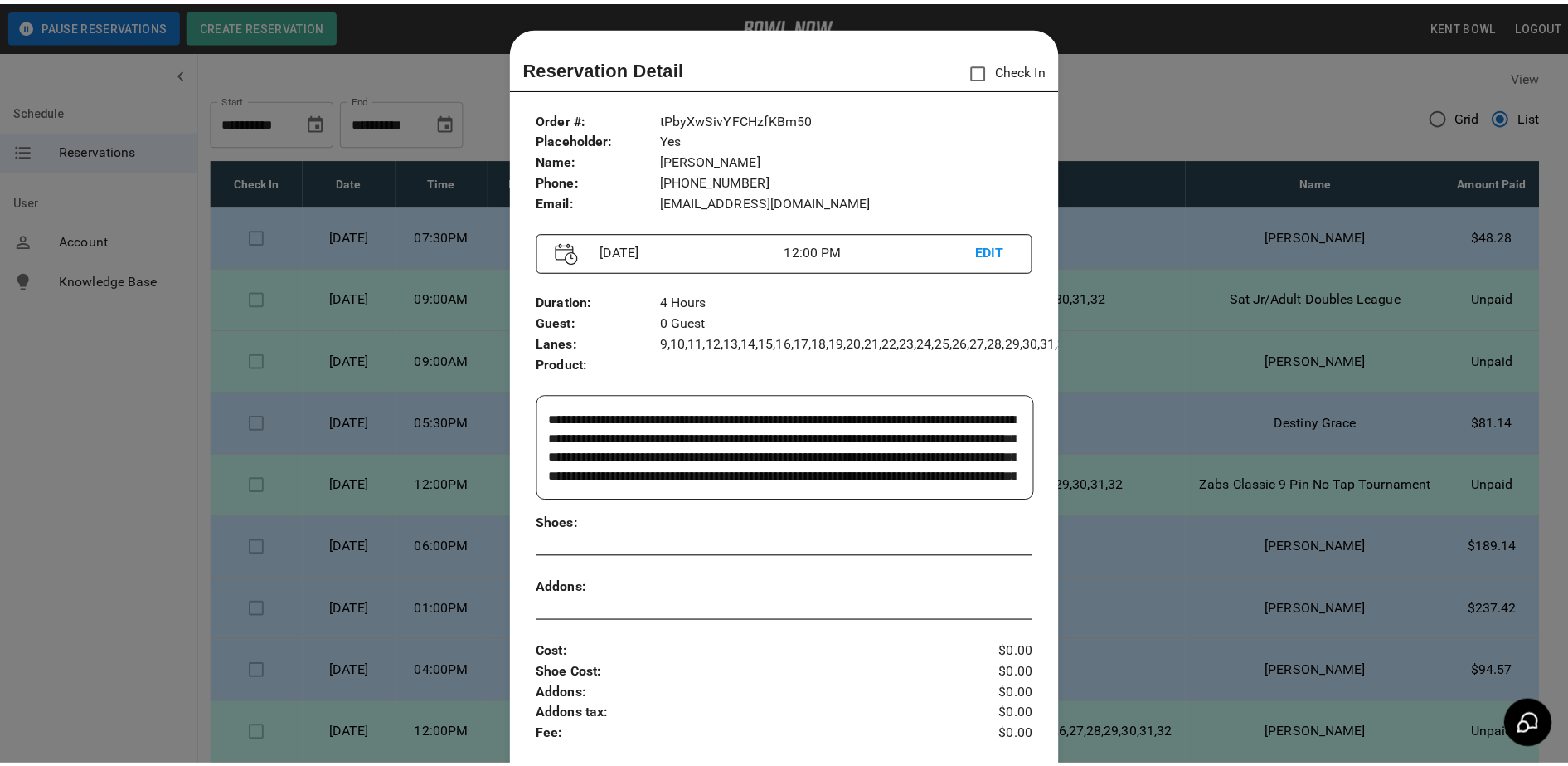
scroll to position [27, 0]
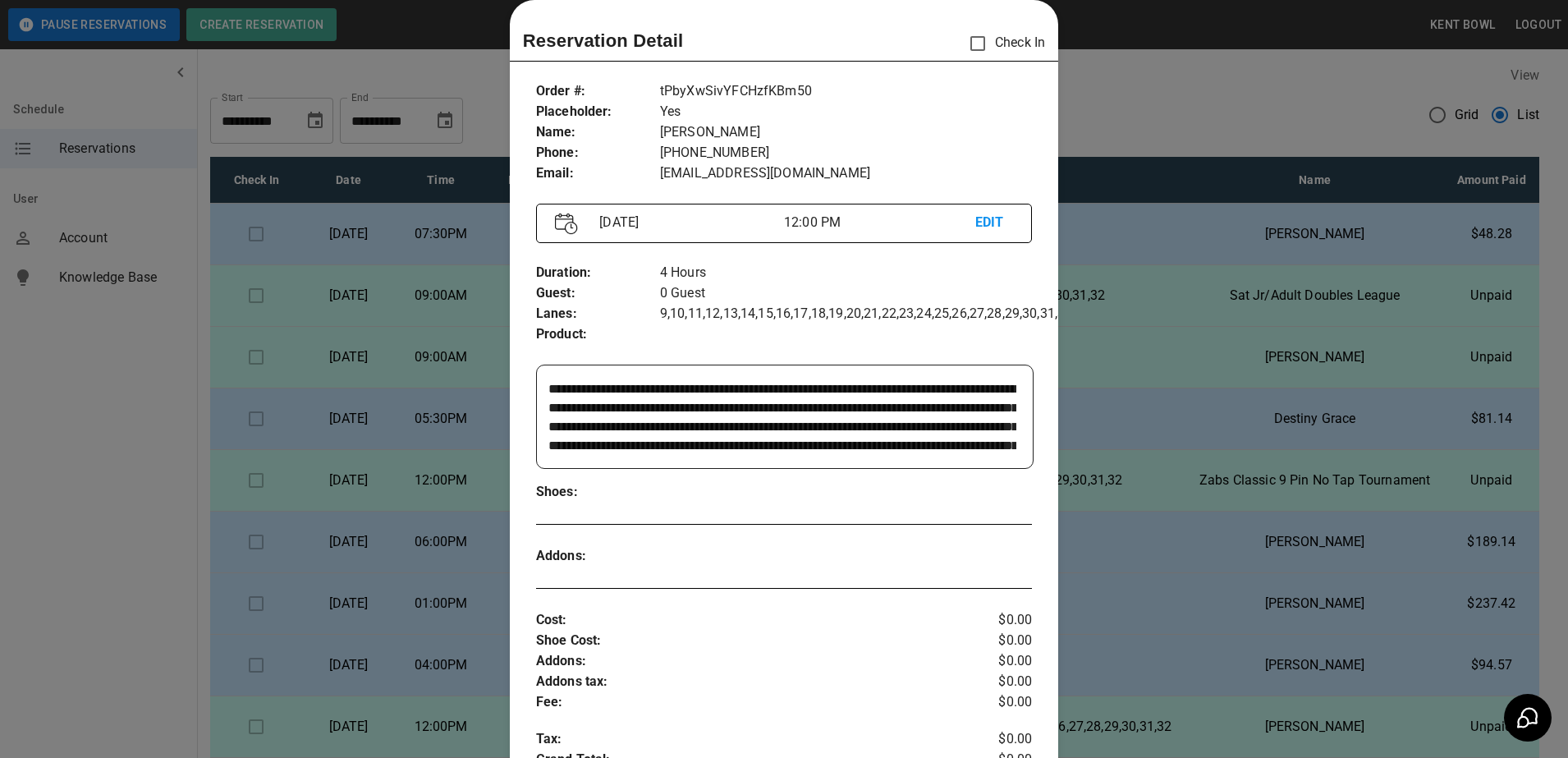
click at [73, 474] on div at bounding box center [784, 379] width 1568 height 758
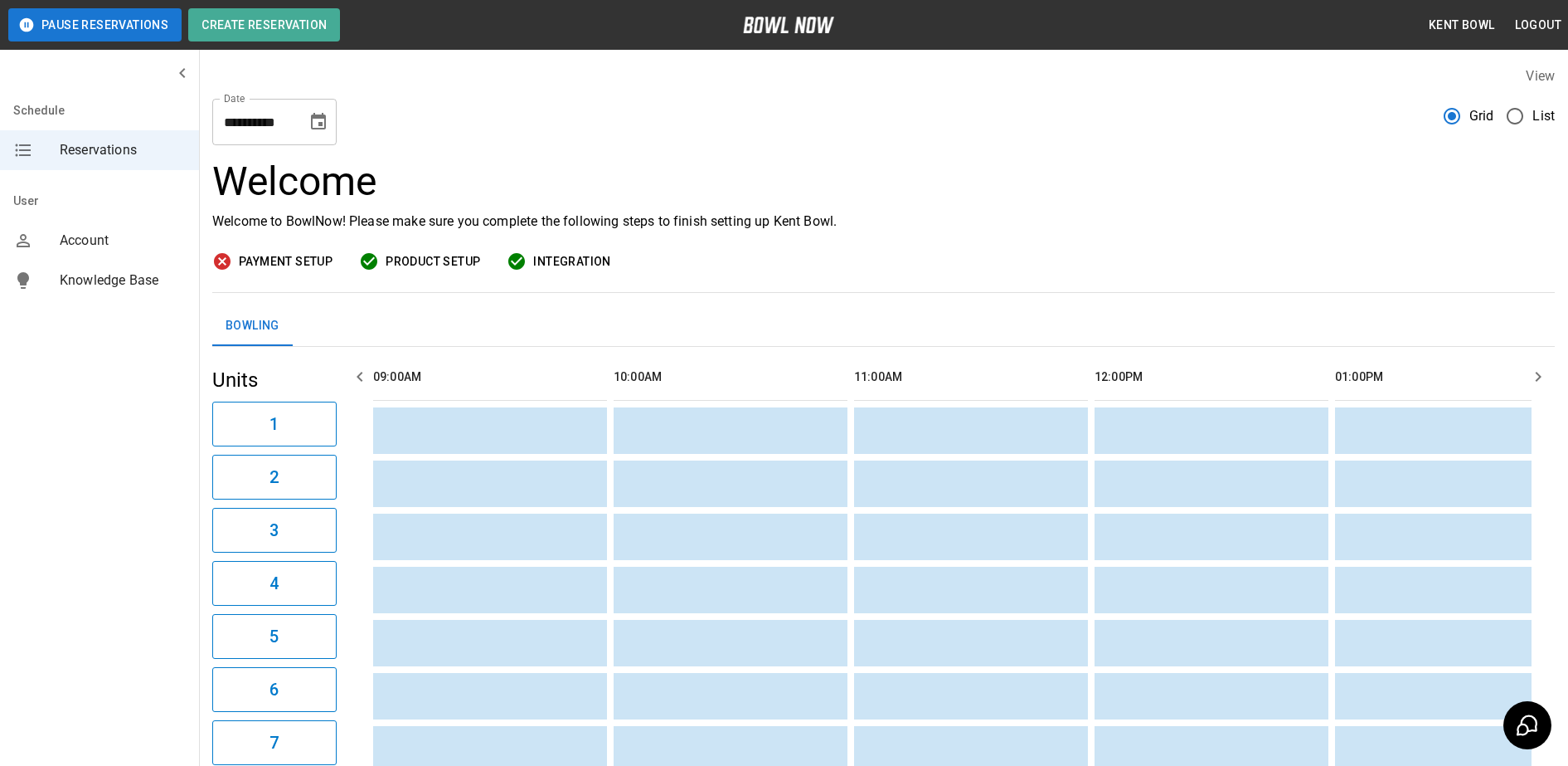
scroll to position [0, 2164]
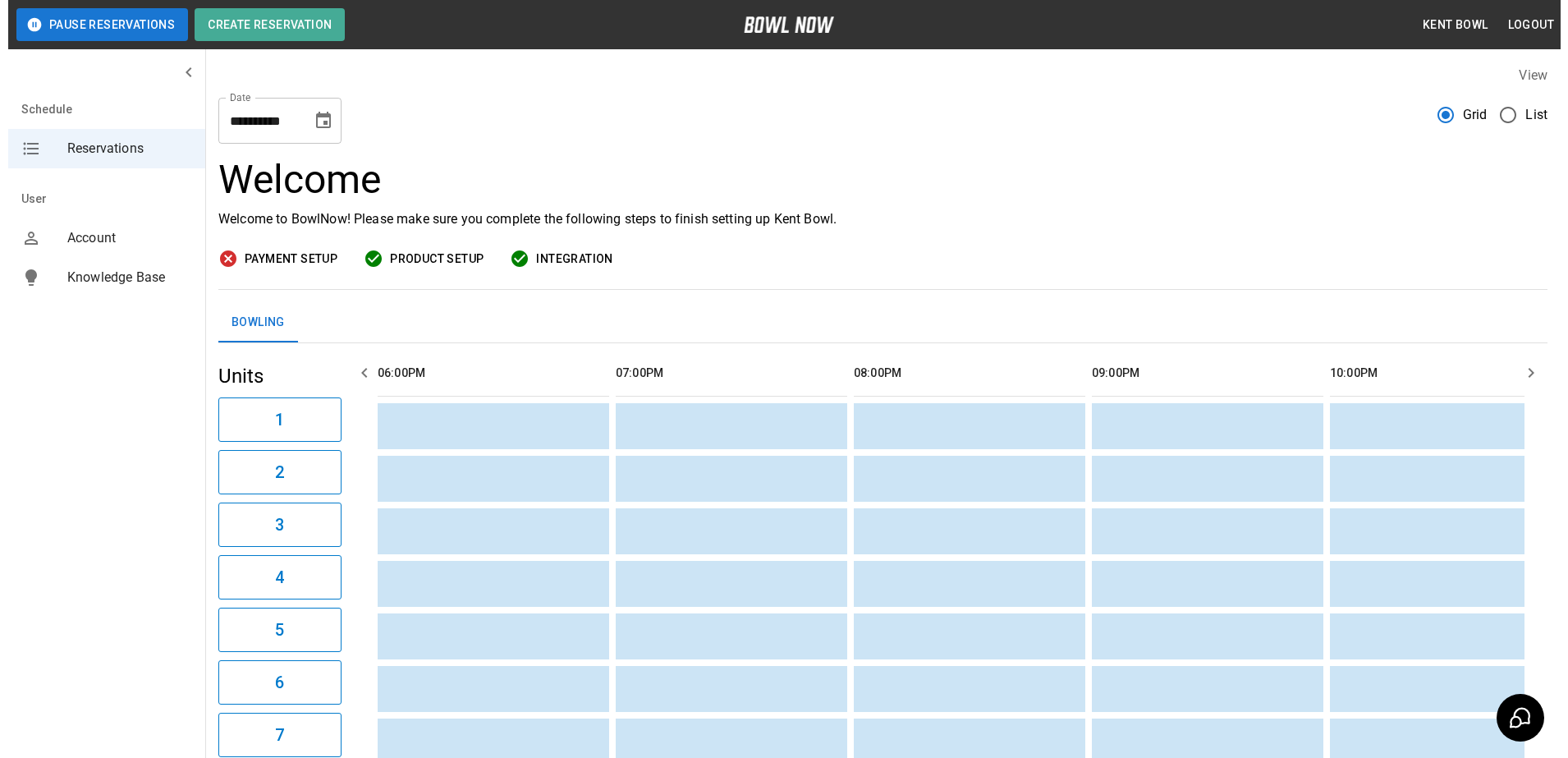
scroll to position [0, 2142]
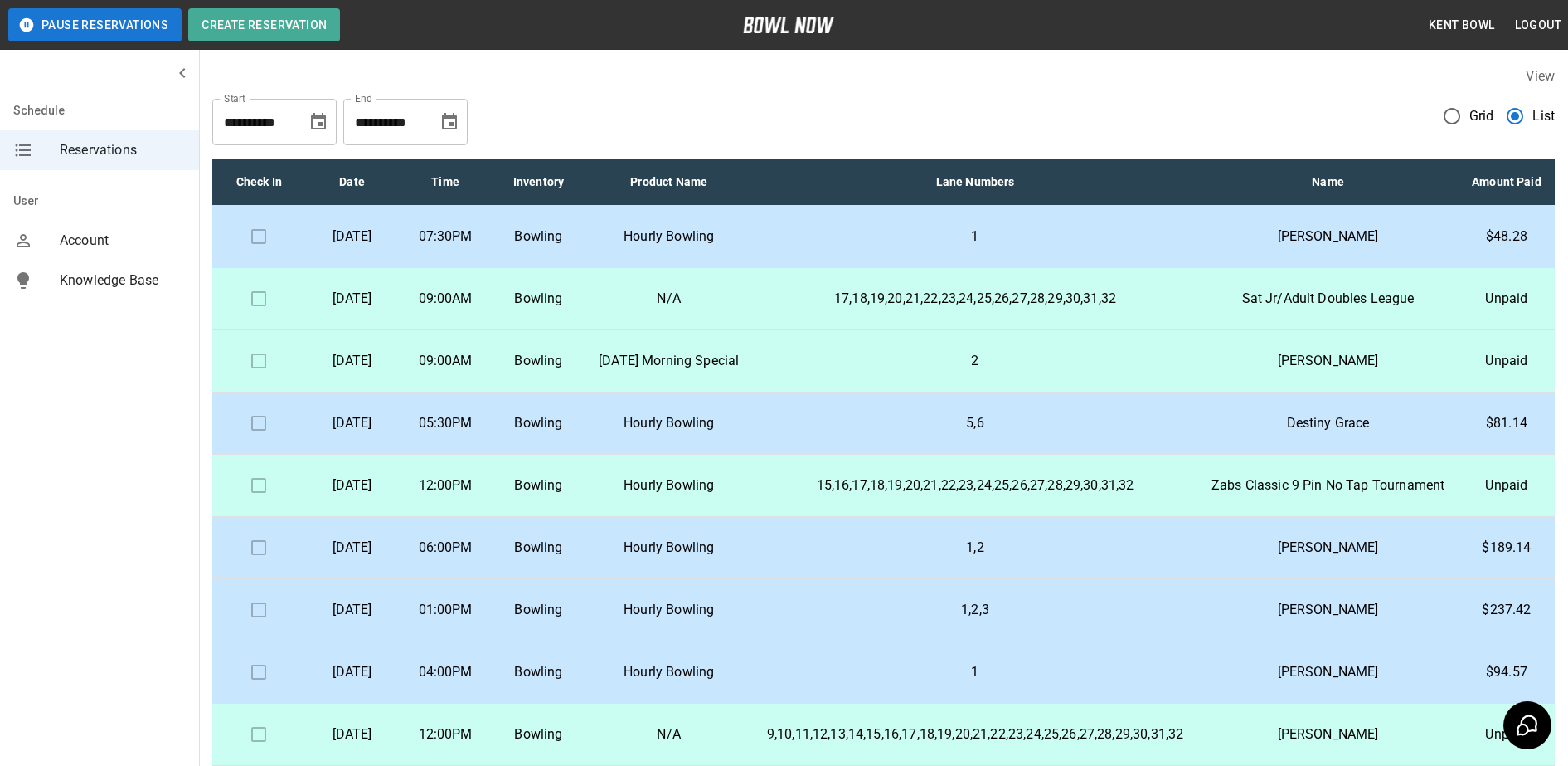
click at [492, 245] on td "07:30PM" at bounding box center [445, 237] width 93 height 62
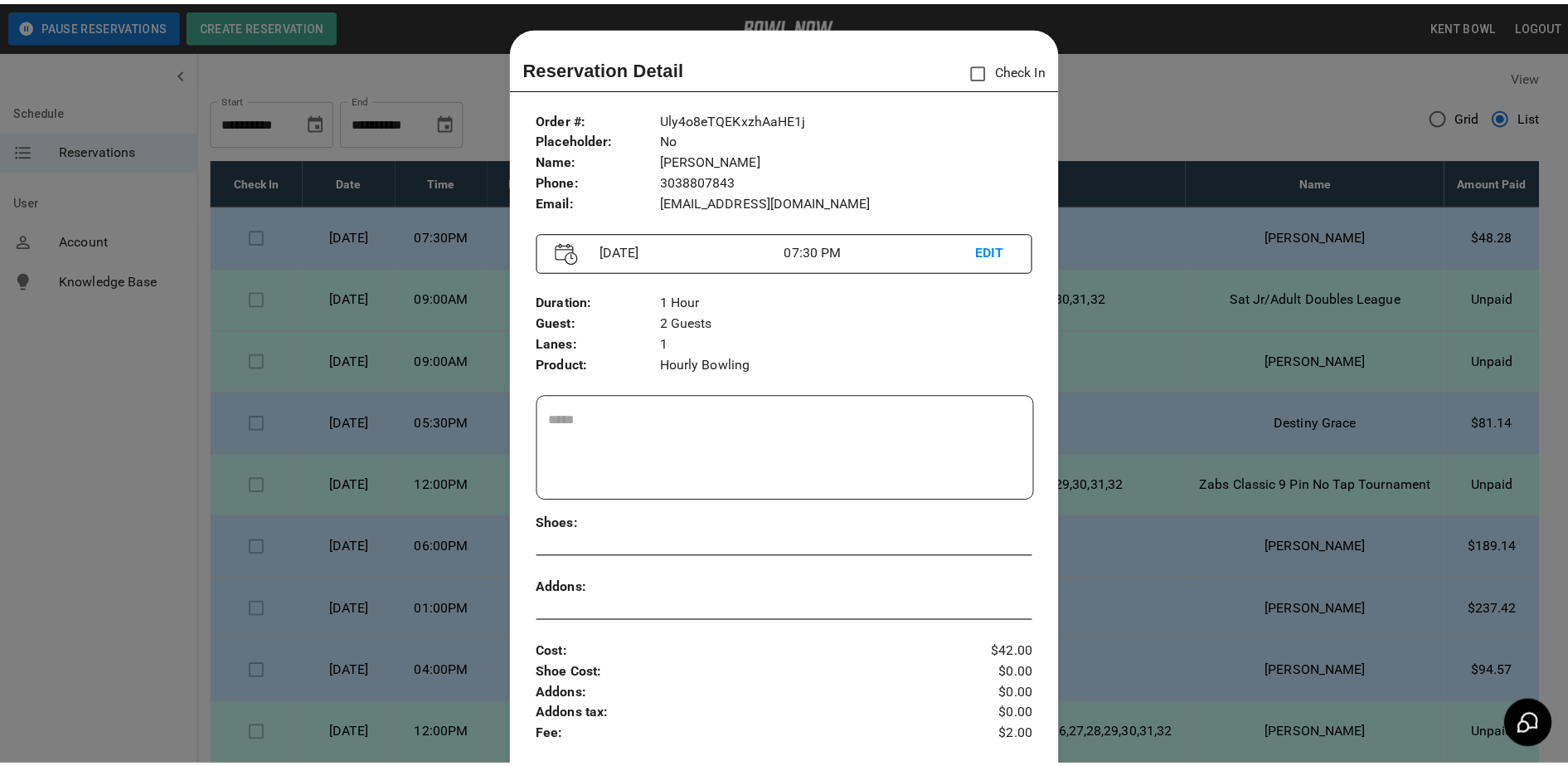
scroll to position [27, 0]
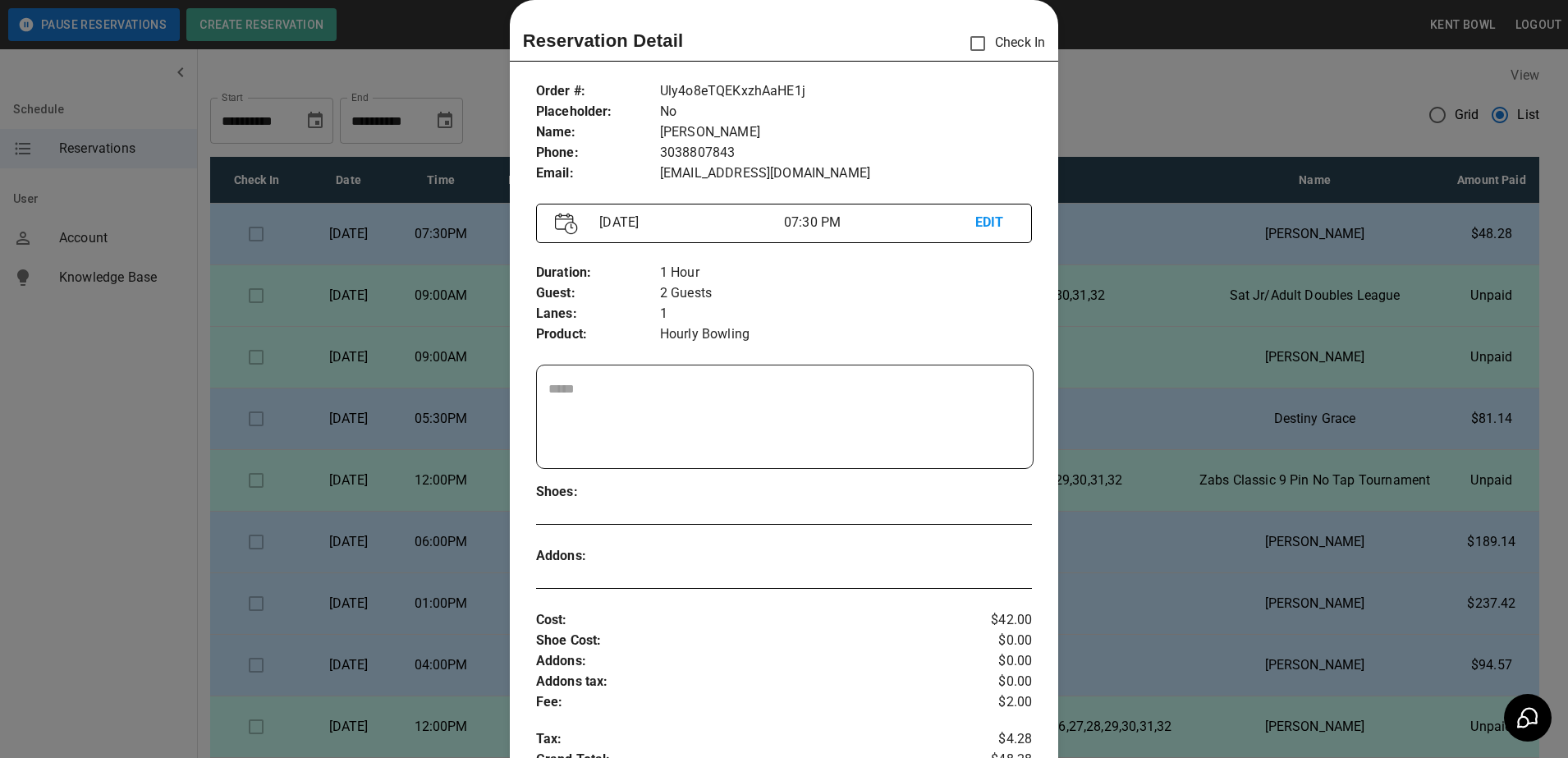
click at [73, 461] on div at bounding box center [784, 379] width 1568 height 758
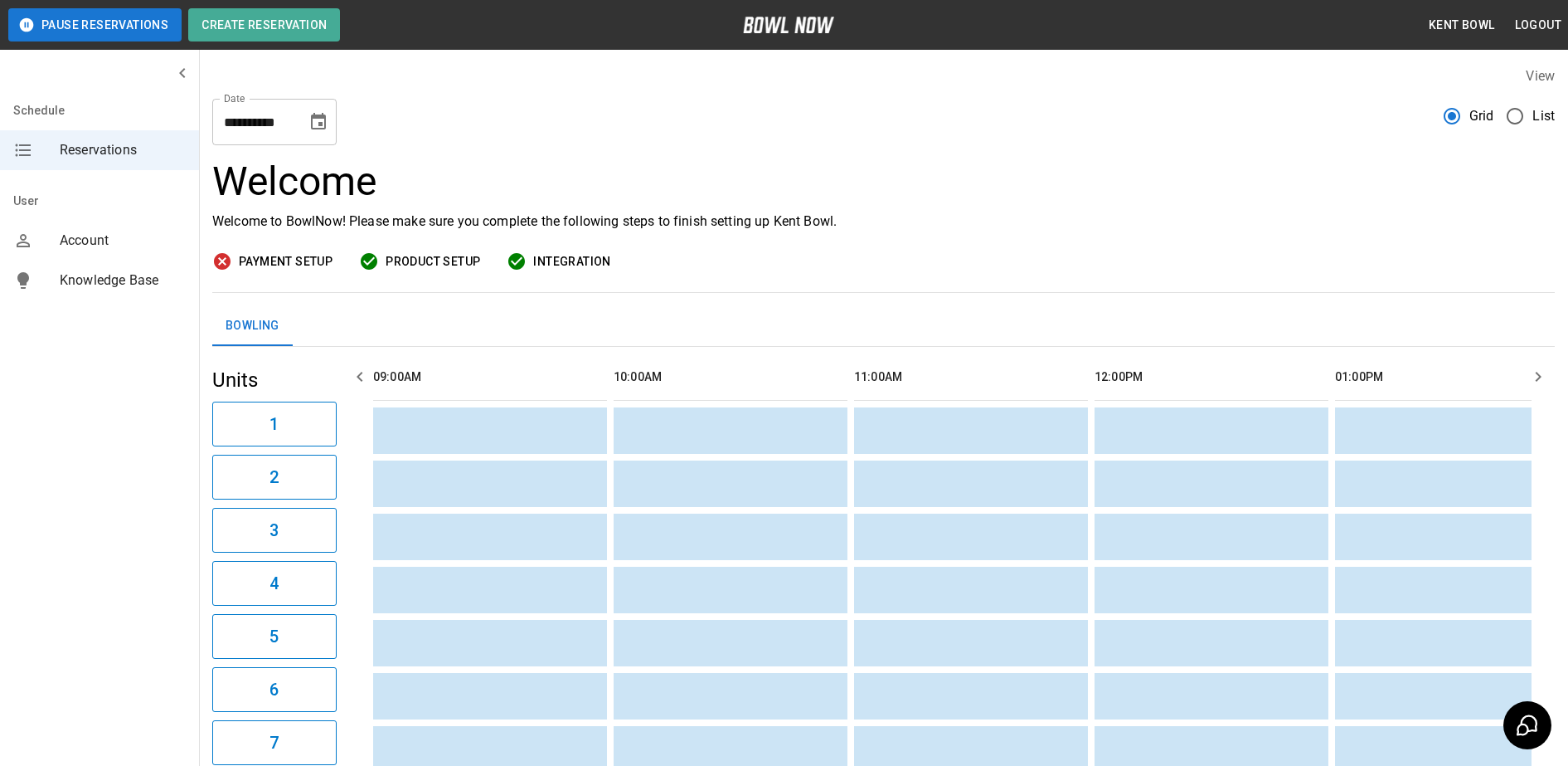
scroll to position [0, 2164]
